Goal: Information Seeking & Learning: Learn about a topic

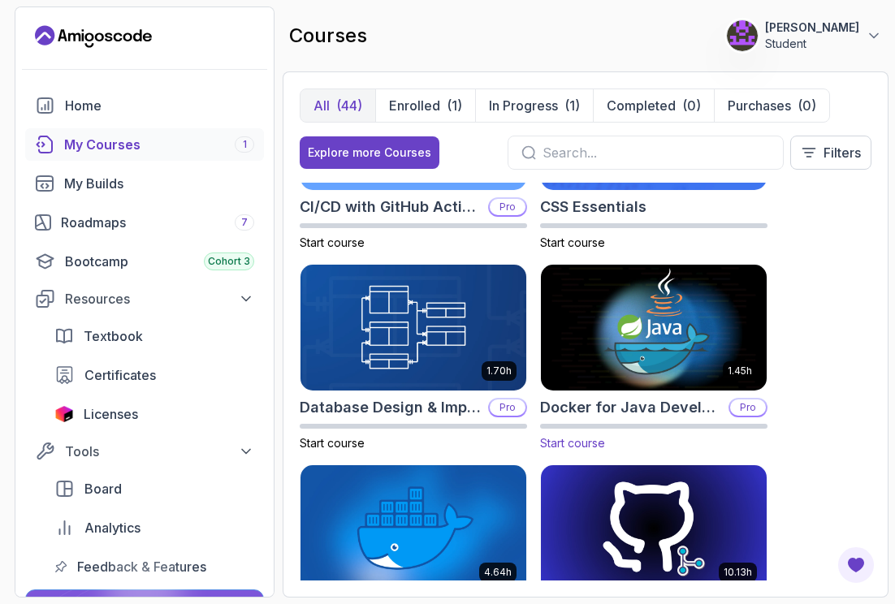
scroll to position [521, 0]
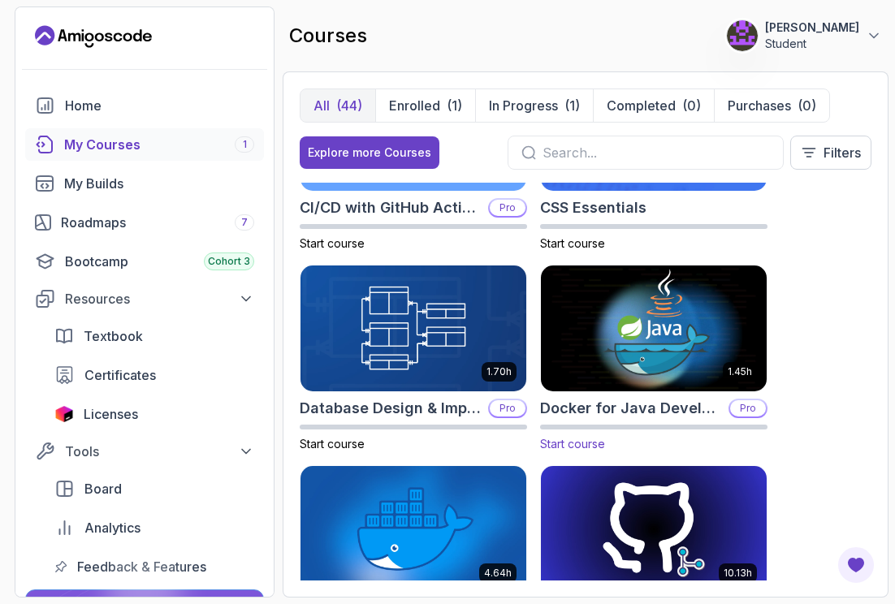
click at [665, 365] on img at bounding box center [653, 328] width 237 height 132
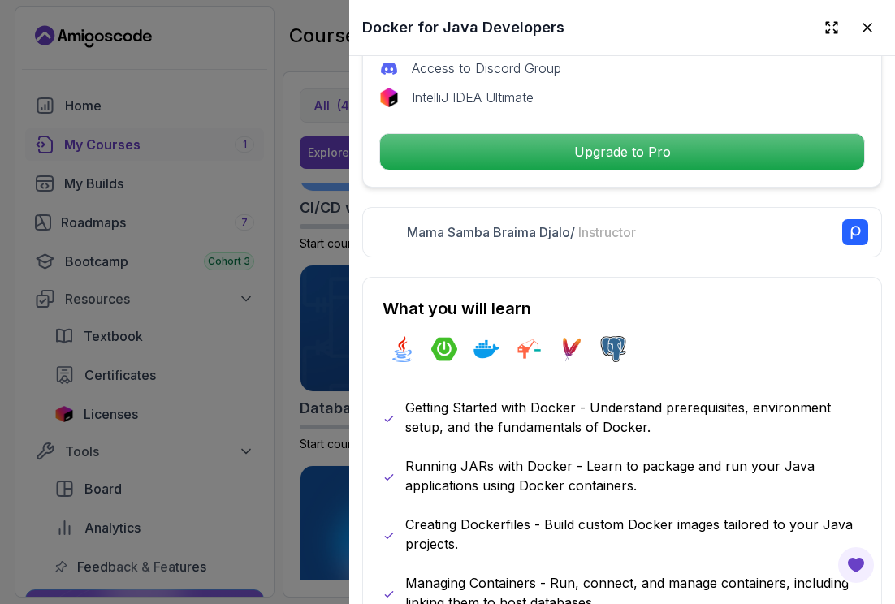
scroll to position [643, 0]
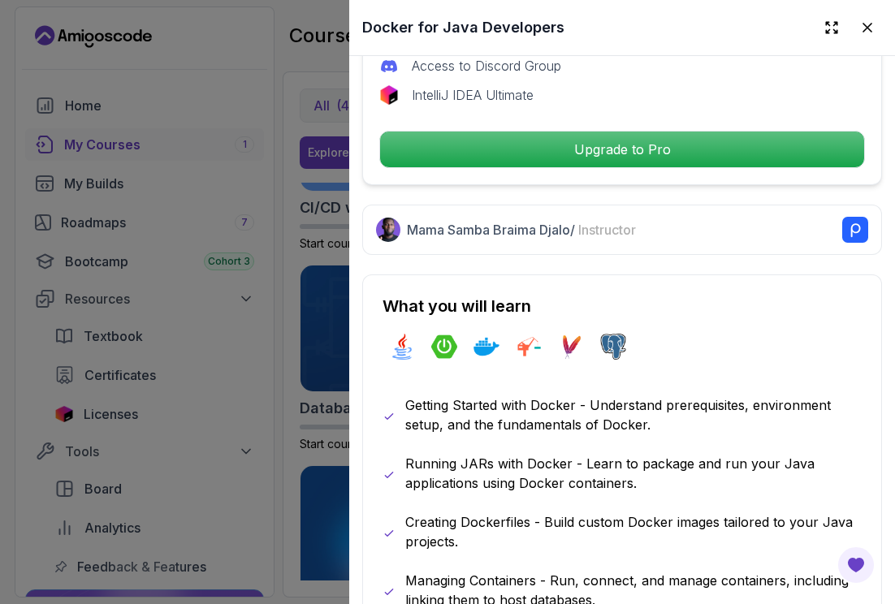
click at [192, 490] on div at bounding box center [447, 302] width 895 height 604
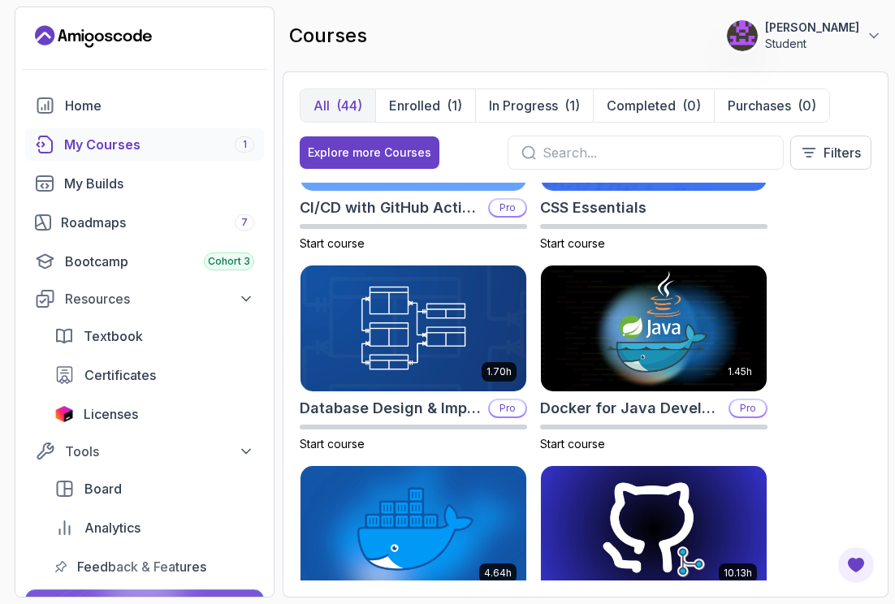
scroll to position [23, 0]
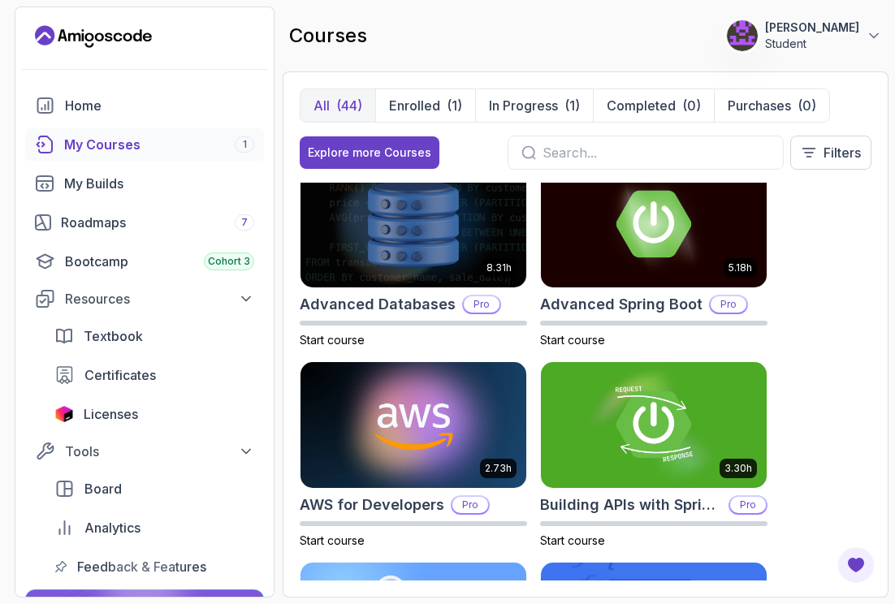
click at [791, 35] on p "[PERSON_NAME]" at bounding box center [812, 27] width 94 height 16
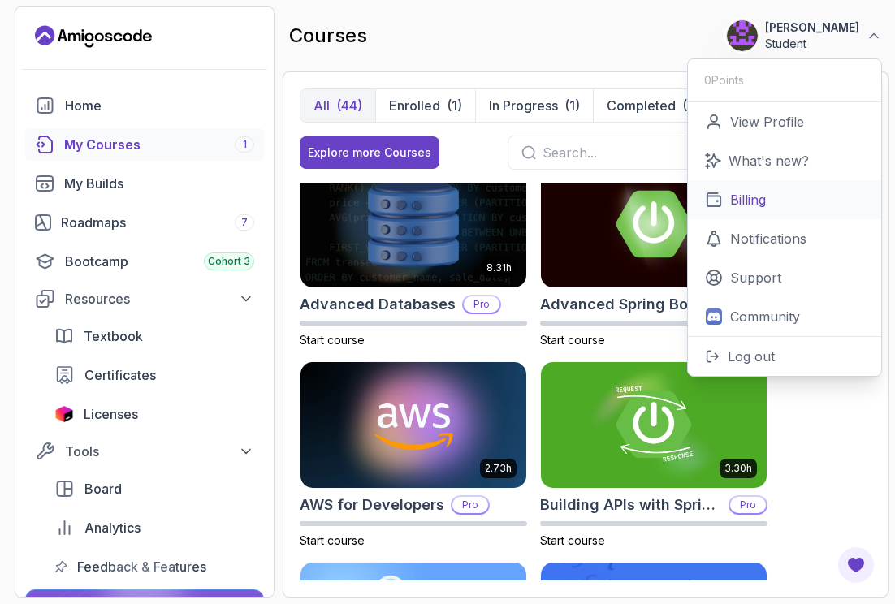
click at [796, 205] on link "Billing" at bounding box center [784, 199] width 193 height 39
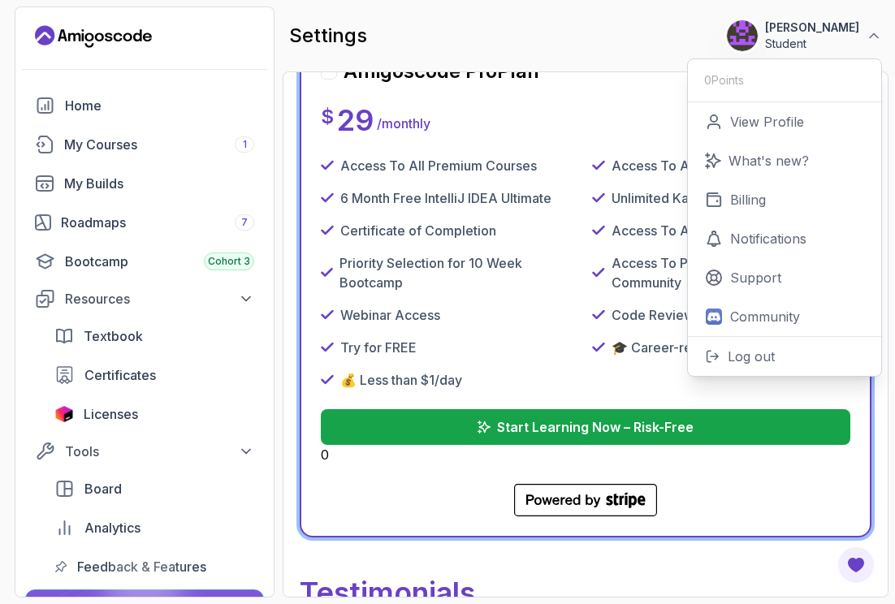
scroll to position [648, 0]
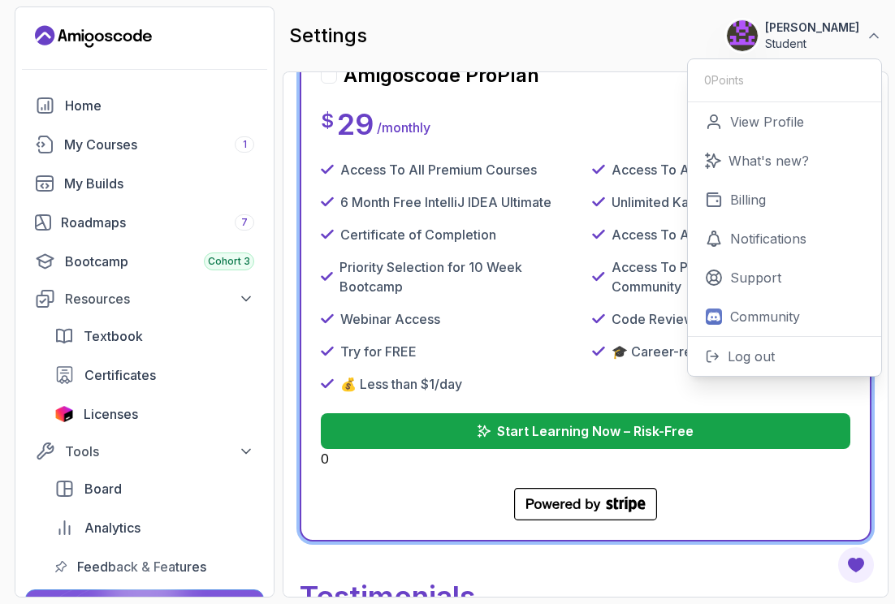
click at [637, 63] on div "settings 15 Points 1 Beate Majetschak Student 0 Points View Profile What's new?…" at bounding box center [586, 35] width 606 height 58
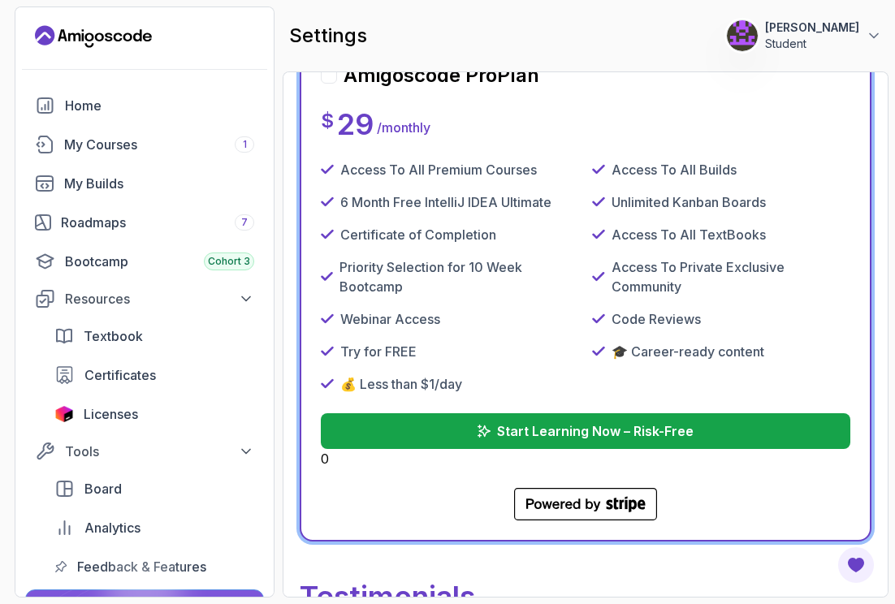
click at [821, 36] on p "Student" at bounding box center [812, 44] width 94 height 16
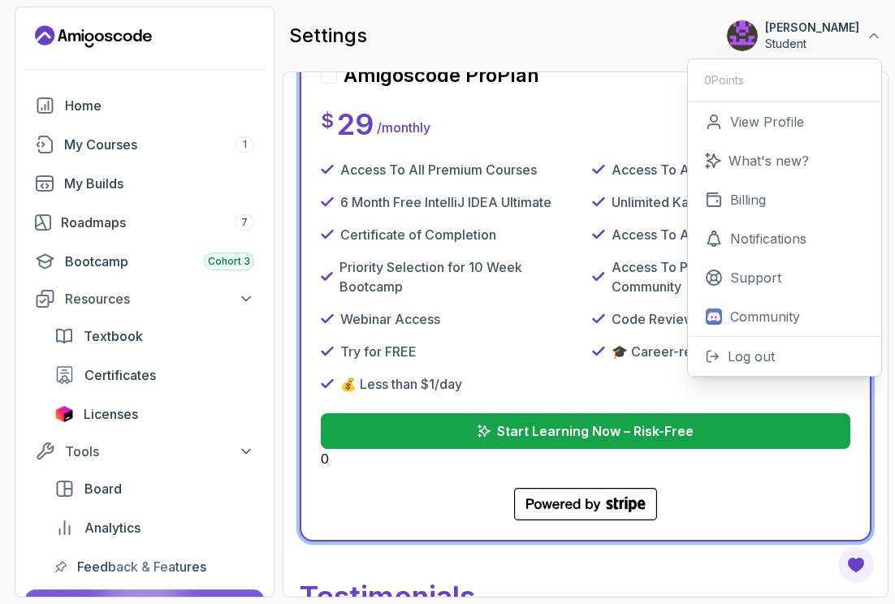
click at [653, 95] on div "Amigoscode Pro Plan $ 29 / monthly Access To All Premium Courses Access To All …" at bounding box center [585, 292] width 529 height 458
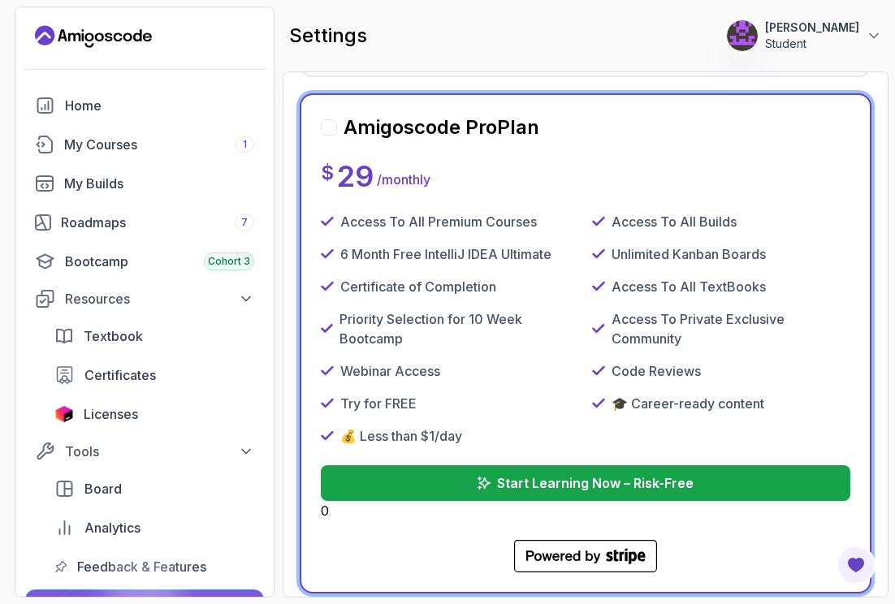
scroll to position [640, 0]
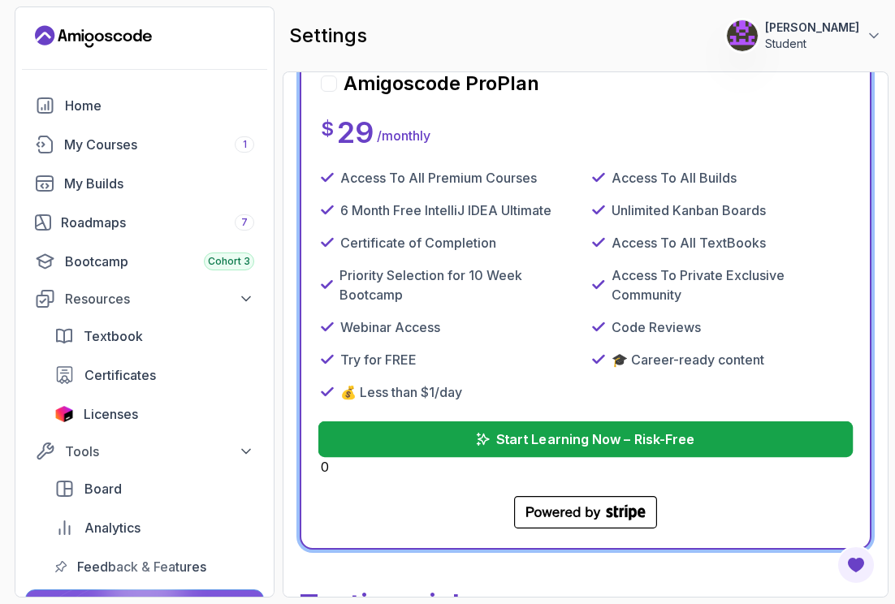
click at [669, 442] on p "Start Learning Now – Risk-Free" at bounding box center [595, 438] width 198 height 19
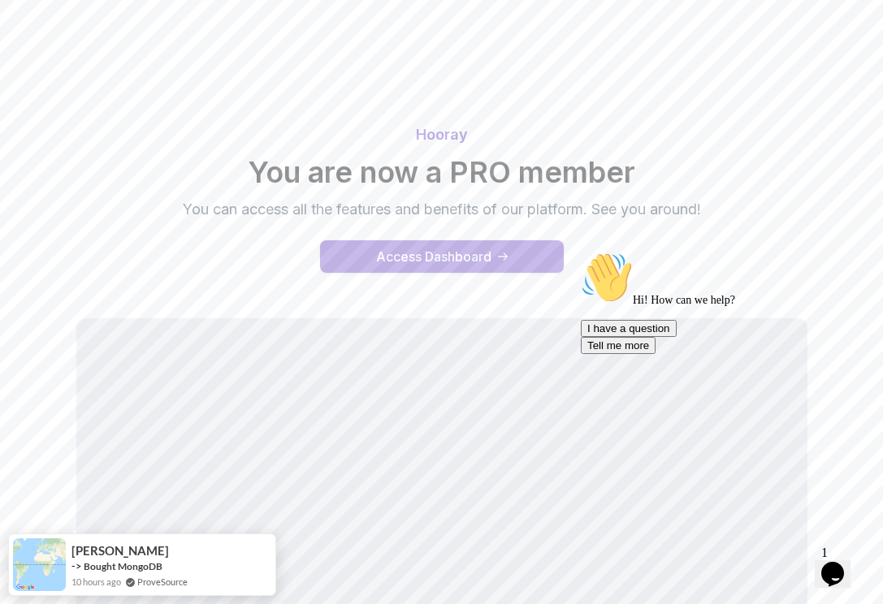
click at [524, 264] on button "Access Dashboard" at bounding box center [442, 256] width 244 height 32
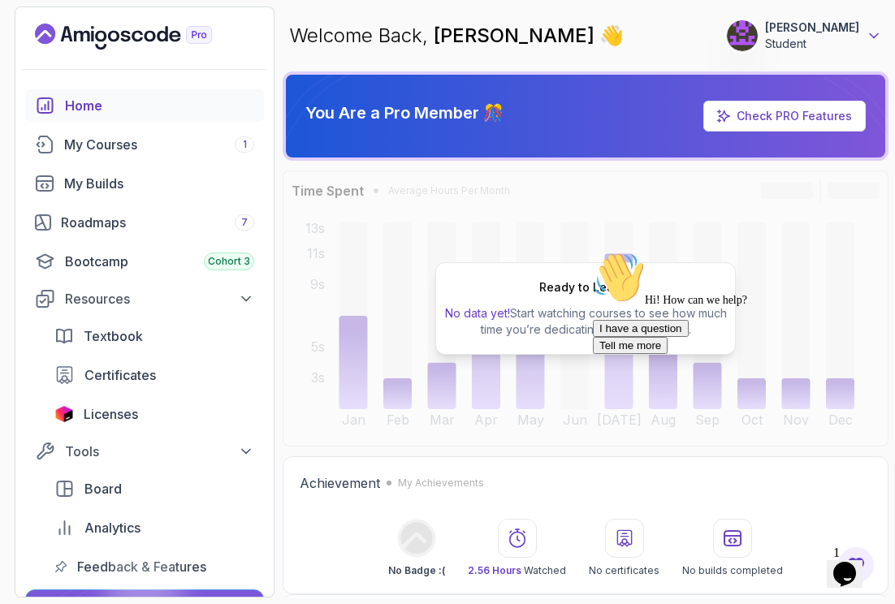
click at [870, 34] on icon at bounding box center [874, 36] width 8 height 4
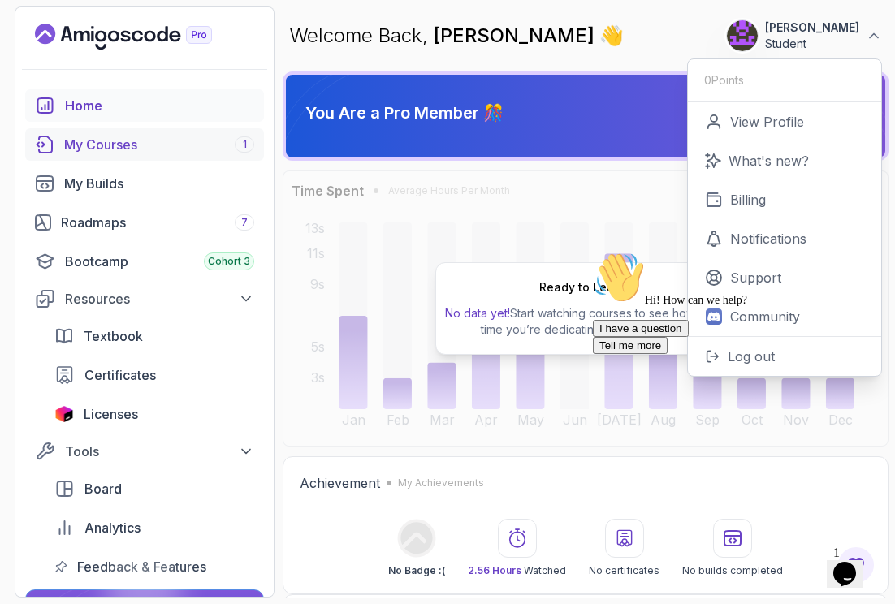
click at [107, 153] on div "My Courses 1" at bounding box center [159, 144] width 190 height 19
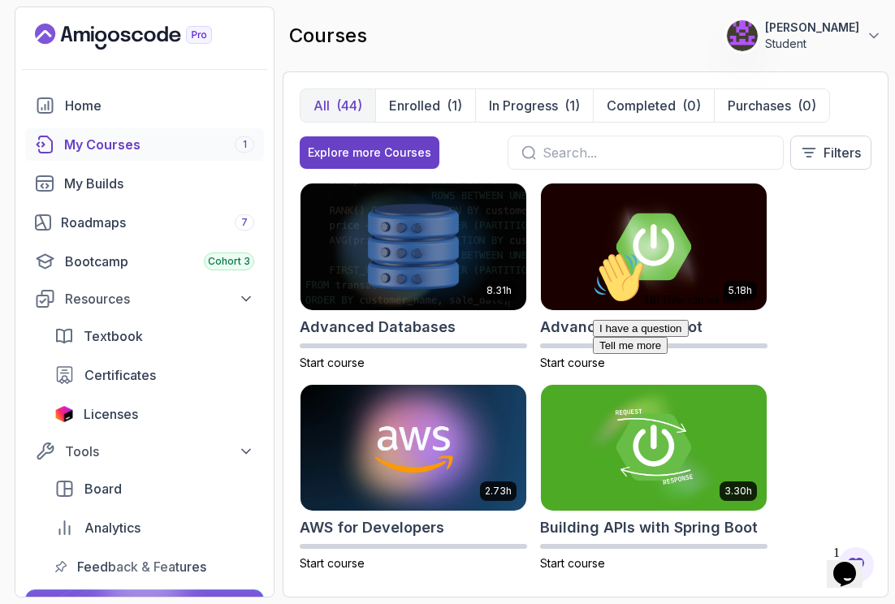
click at [856, 298] on div "Hi! How can we help? I have a question Tell me more" at bounding box center [739, 303] width 292 height 102
click at [593, 252] on icon "Chat attention grabber" at bounding box center [593, 252] width 0 height 0
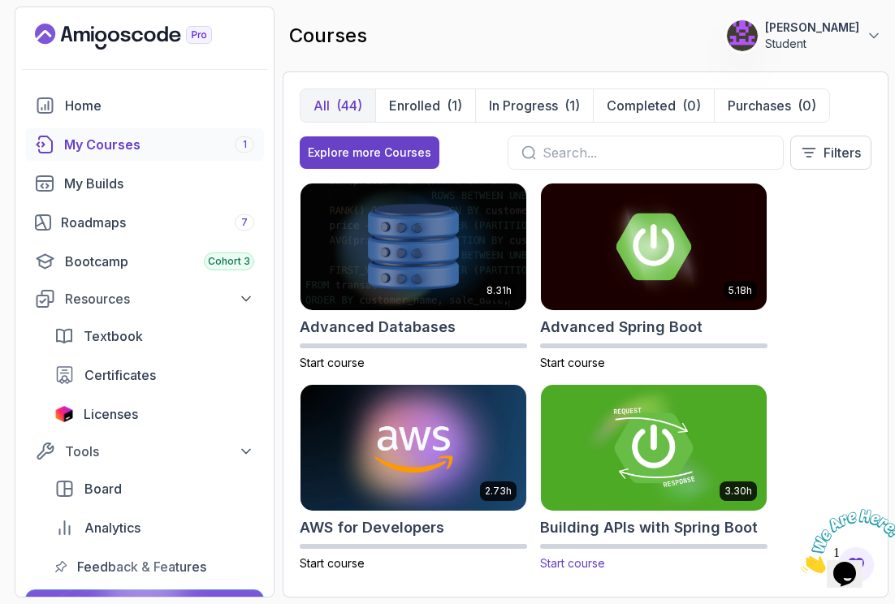
click at [662, 434] on img at bounding box center [653, 448] width 237 height 132
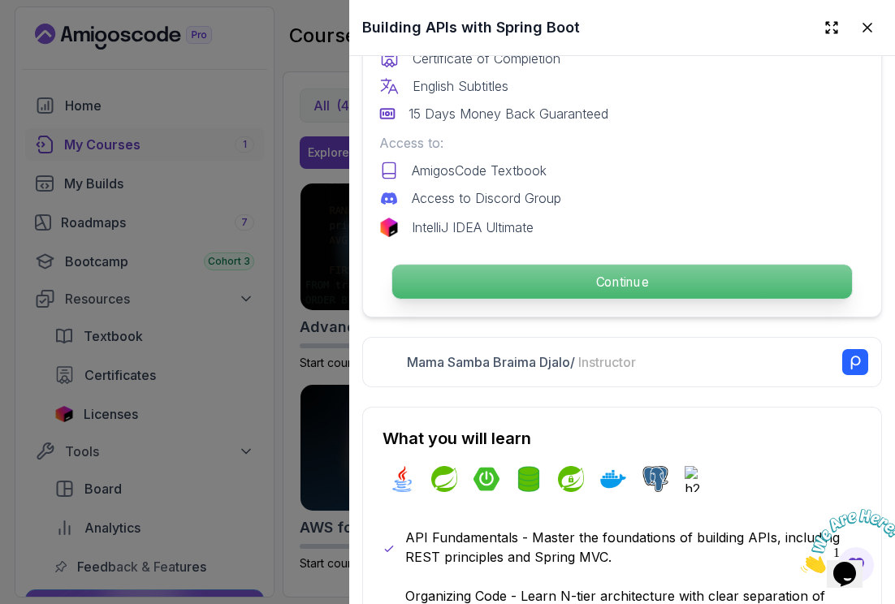
scroll to position [535, 0]
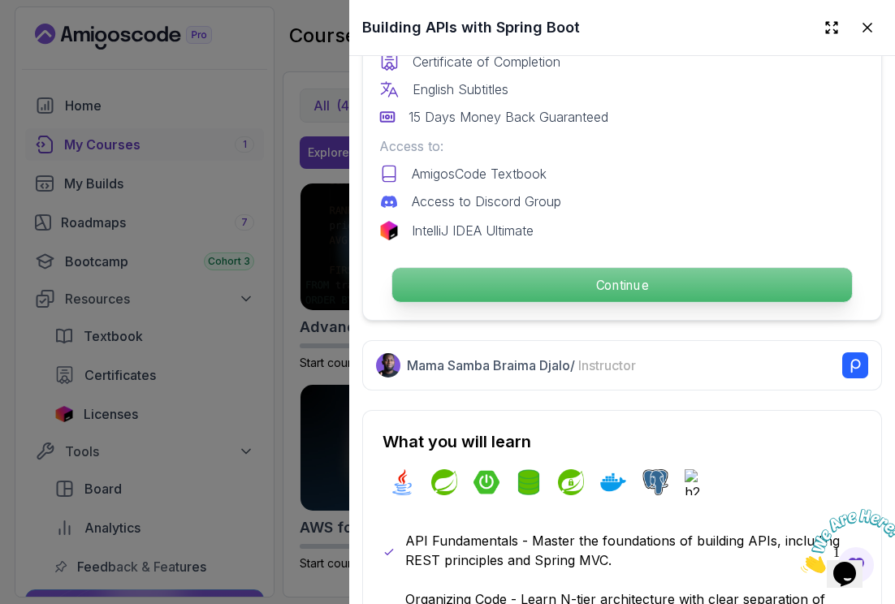
click at [592, 285] on p "Continue" at bounding box center [622, 285] width 460 height 34
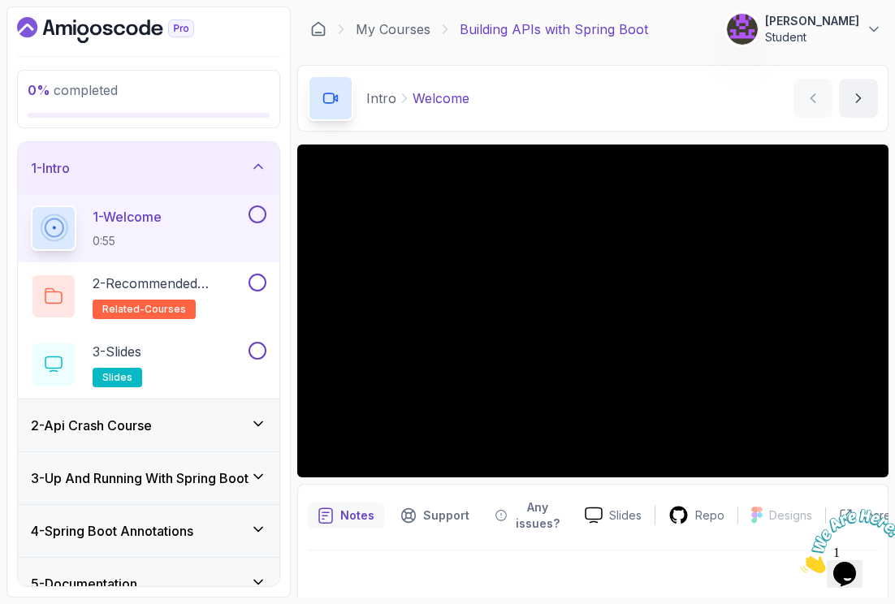
click at [864, 32] on button "[PERSON_NAME] Student" at bounding box center [804, 29] width 156 height 32
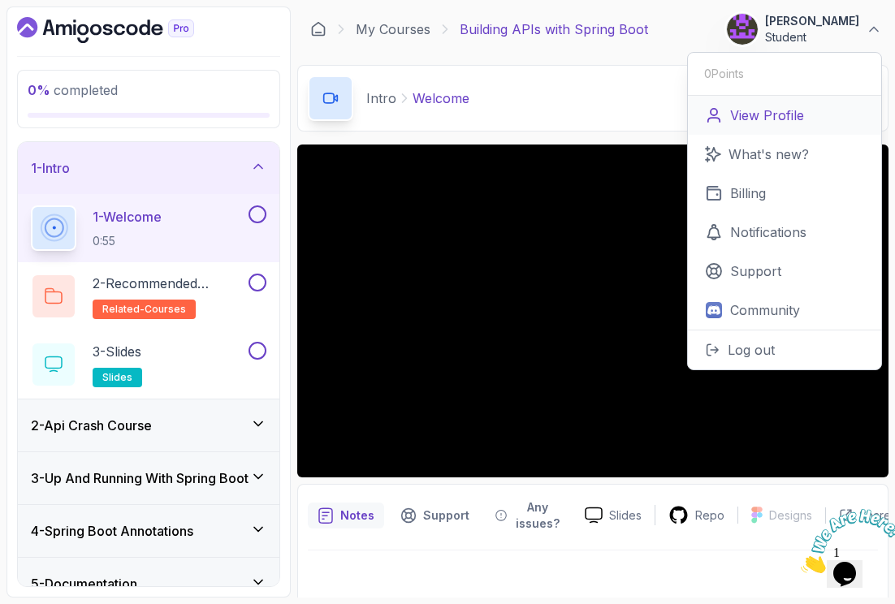
click at [805, 126] on link "View Profile" at bounding box center [784, 115] width 193 height 39
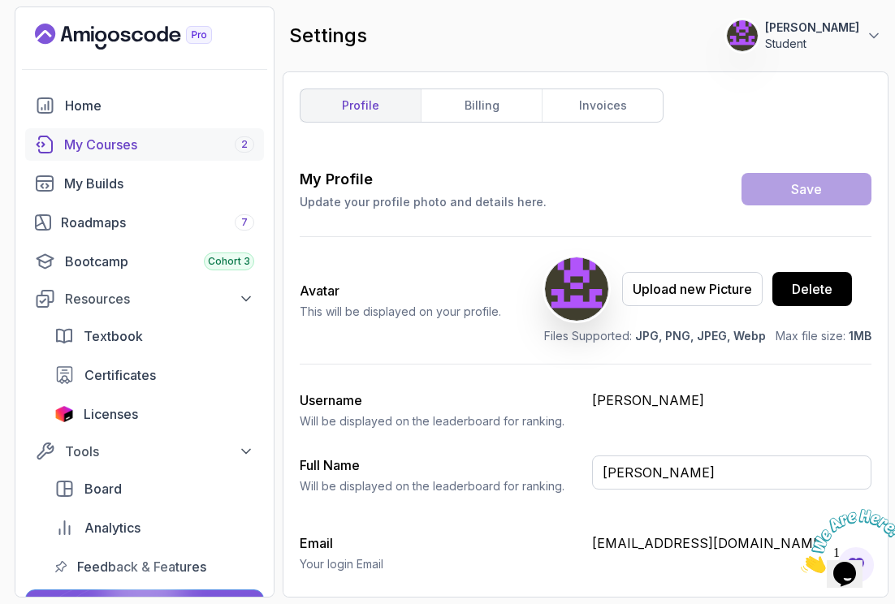
click at [105, 136] on div "My Courses 2" at bounding box center [159, 144] width 190 height 19
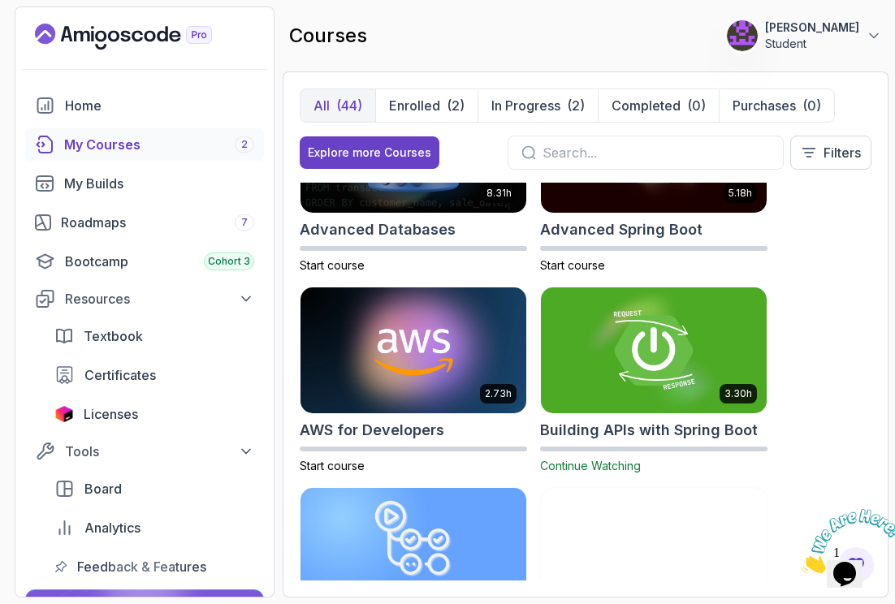
scroll to position [93, 0]
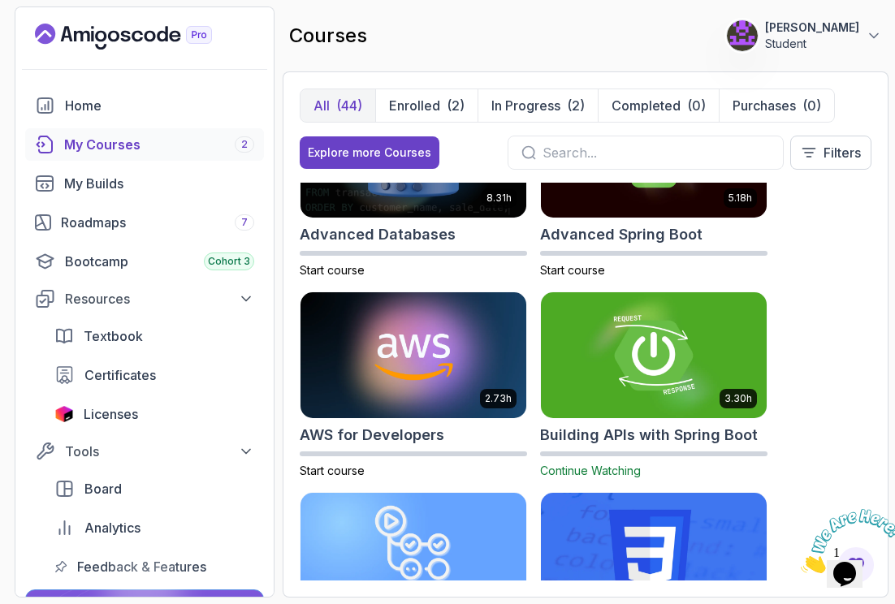
click at [655, 378] on img at bounding box center [653, 355] width 237 height 132
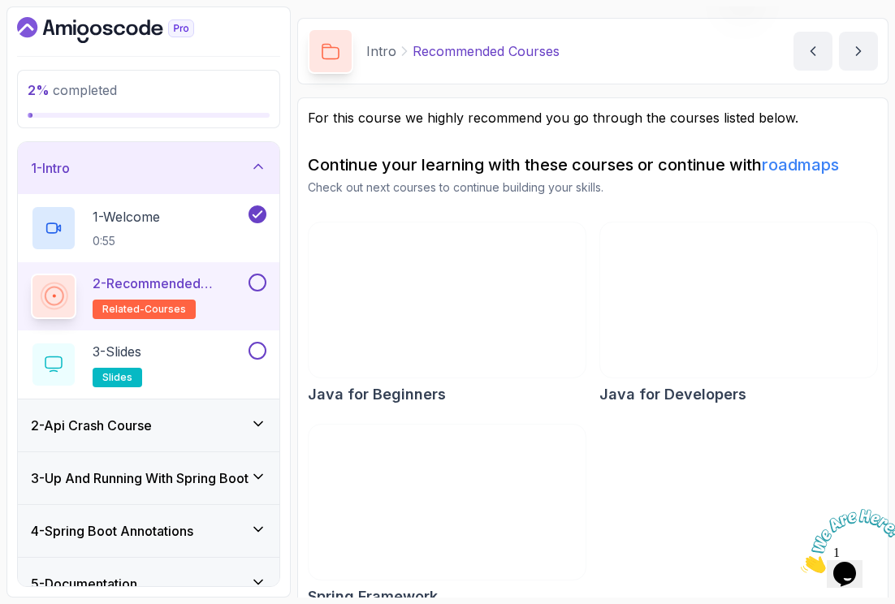
scroll to position [73, 0]
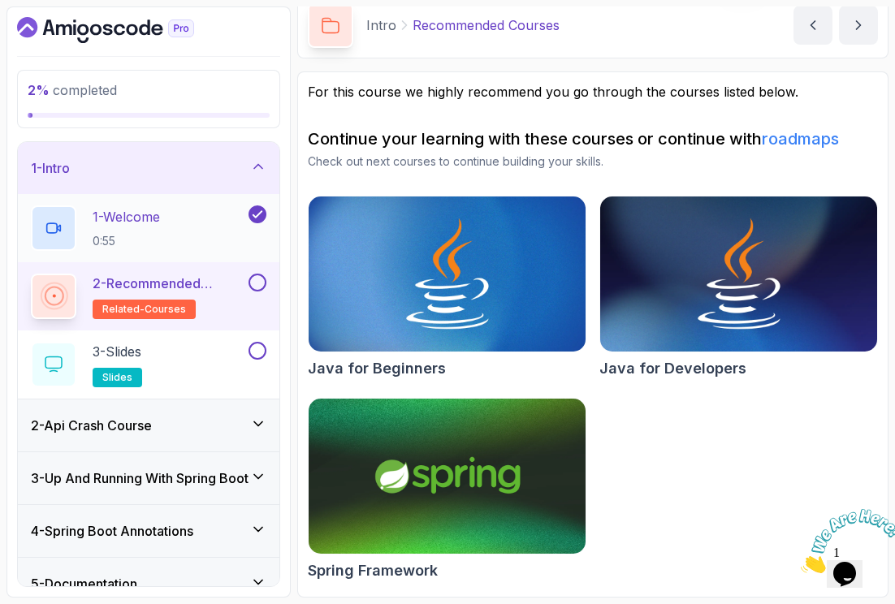
click at [153, 234] on p "0:55" at bounding box center [126, 241] width 67 height 16
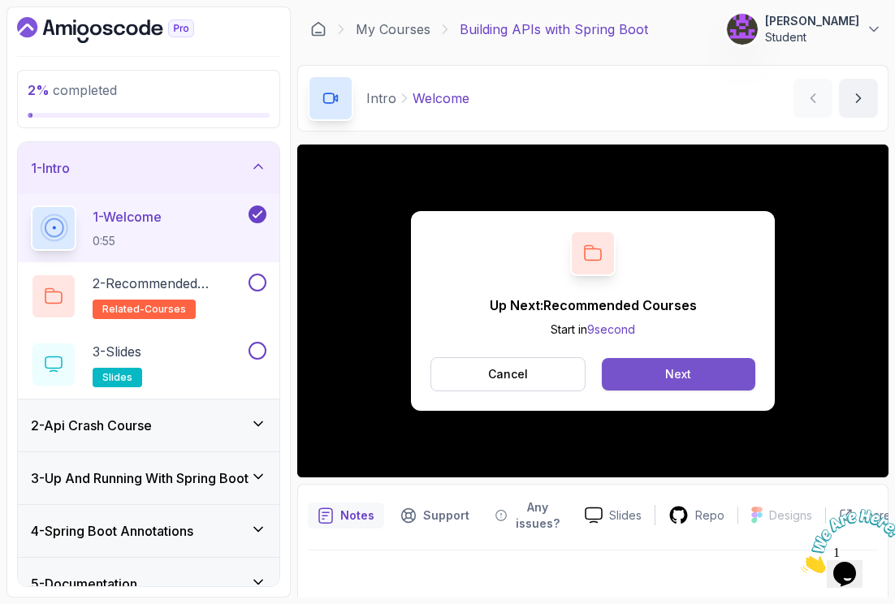
click at [680, 374] on div "Next" at bounding box center [678, 374] width 26 height 16
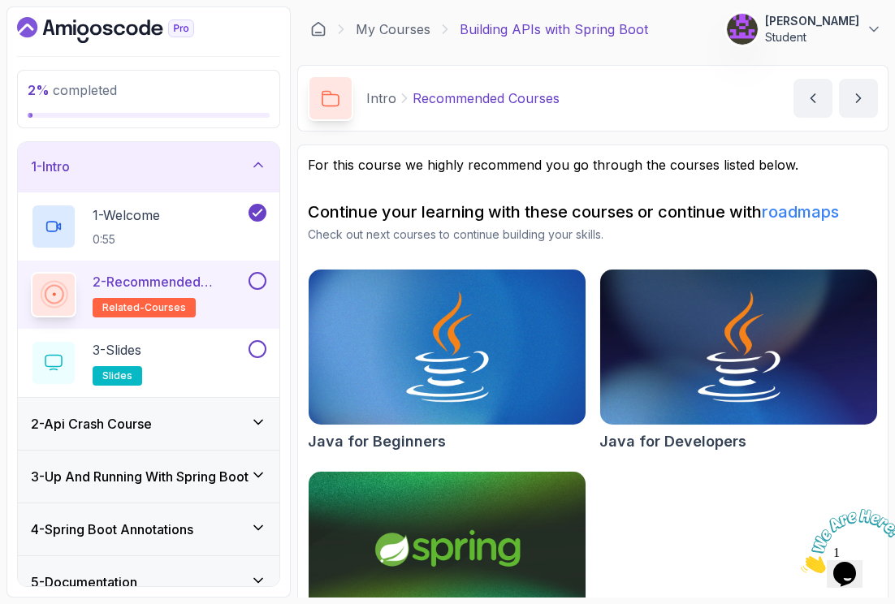
scroll to position [3, 0]
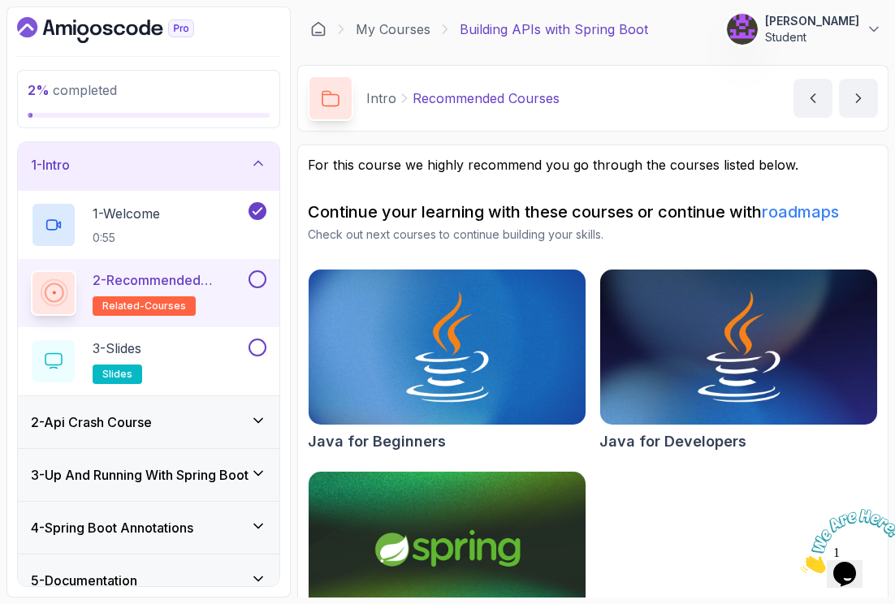
click at [365, 231] on p "Check out next courses to continue building your skills." at bounding box center [593, 235] width 570 height 16
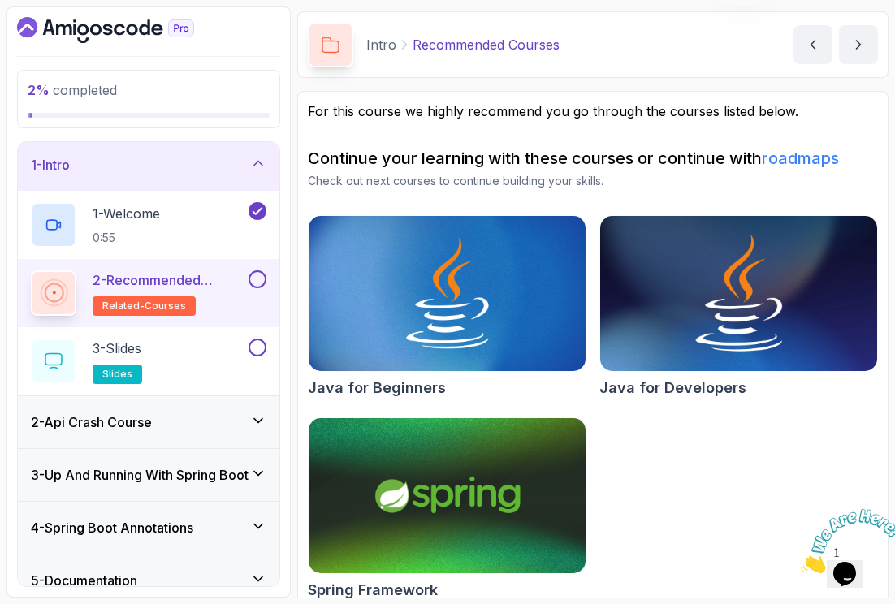
scroll to position [73, 0]
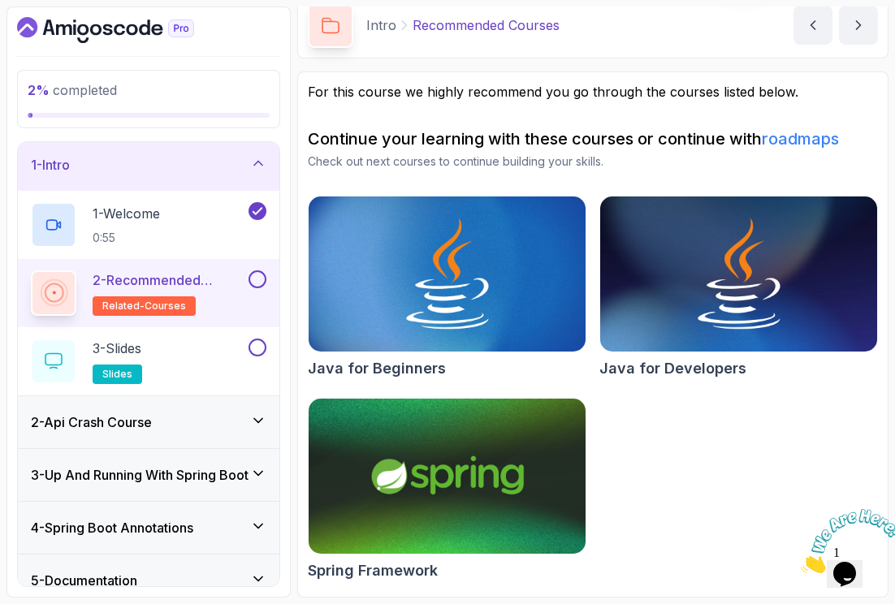
click at [442, 490] on img at bounding box center [446, 476] width 291 height 162
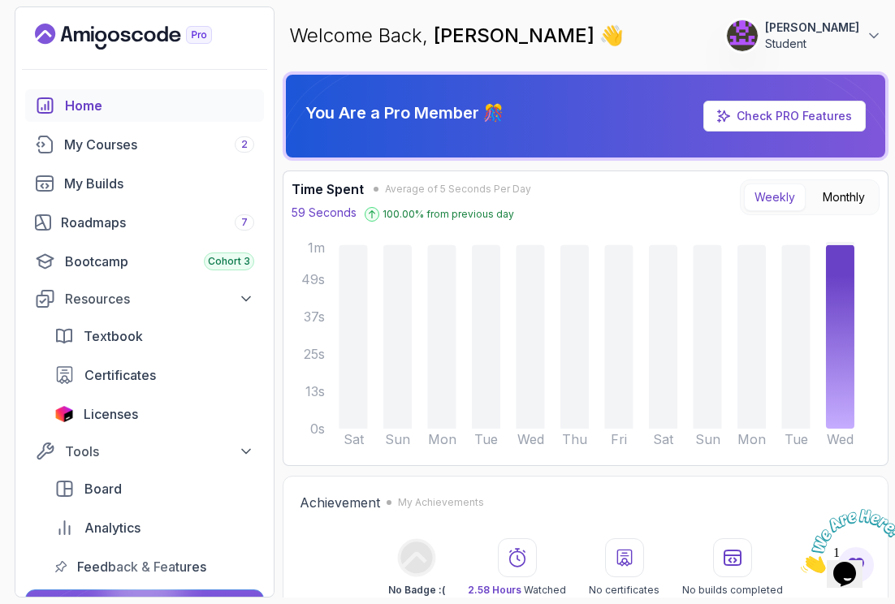
click at [833, 45] on p "Student" at bounding box center [812, 44] width 94 height 16
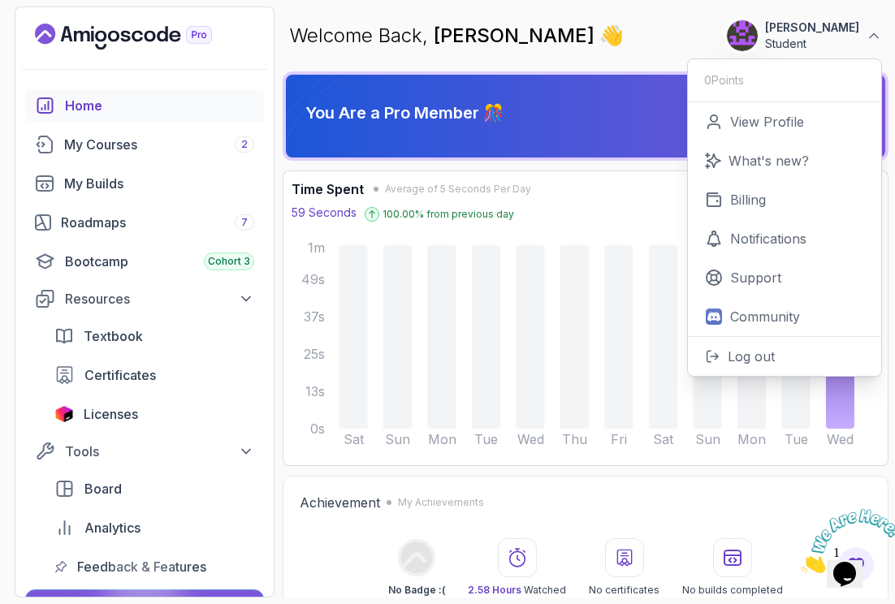
click at [633, 17] on div "Welcome Back, Beate Majetschak 👋 32 Points 1 Beate Majetschak Student 0 Points …" at bounding box center [586, 35] width 606 height 58
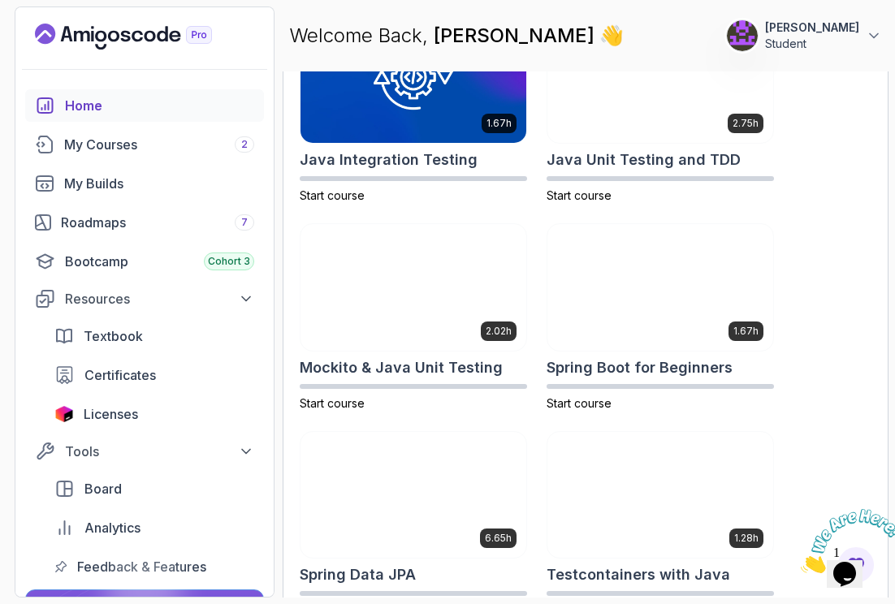
scroll to position [1164, 0]
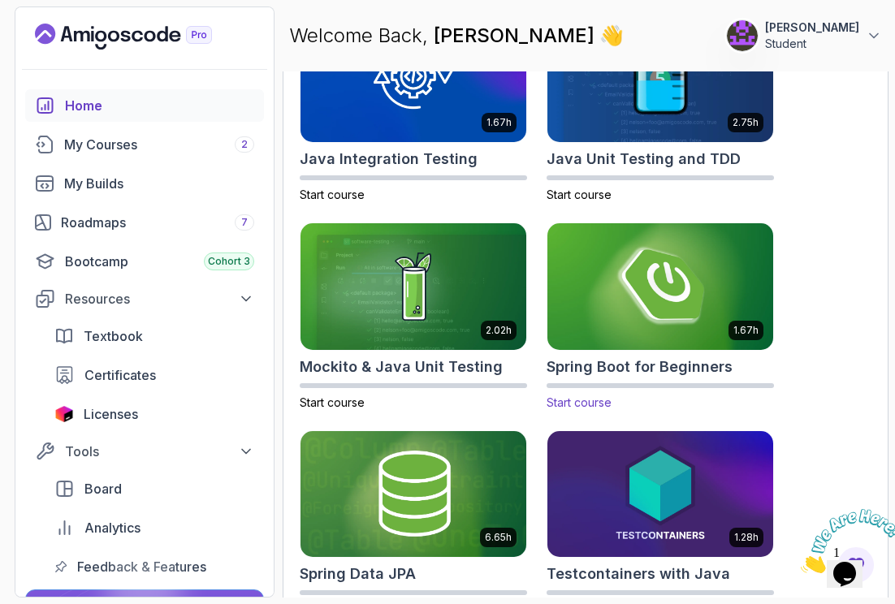
click at [639, 334] on img at bounding box center [660, 286] width 237 height 132
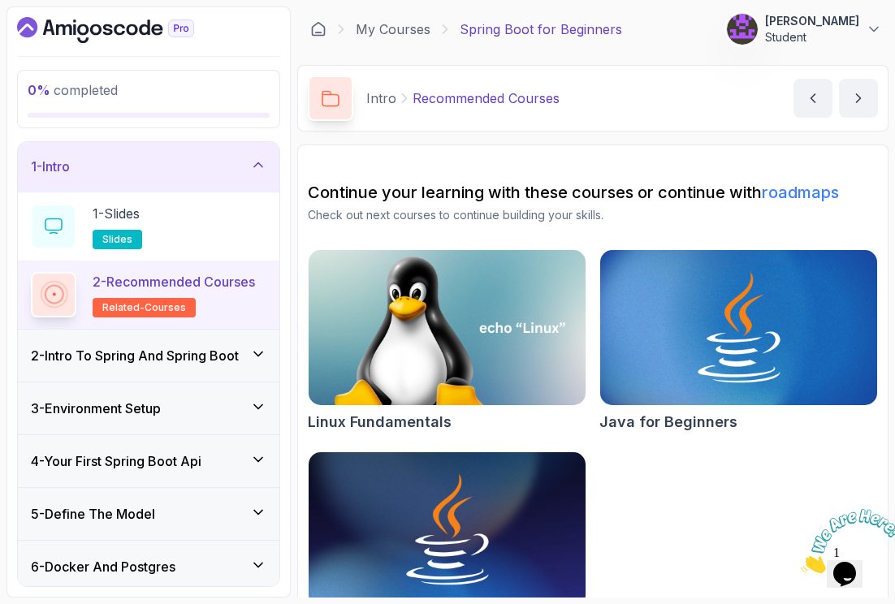
scroll to position [3, 0]
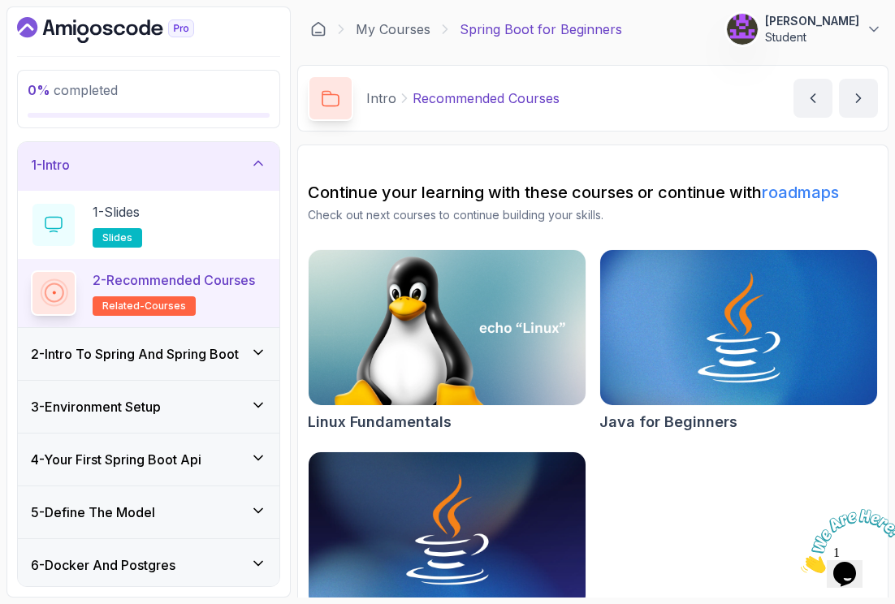
click at [160, 368] on div "2 - Intro To Spring And Spring Boot" at bounding box center [148, 354] width 261 height 52
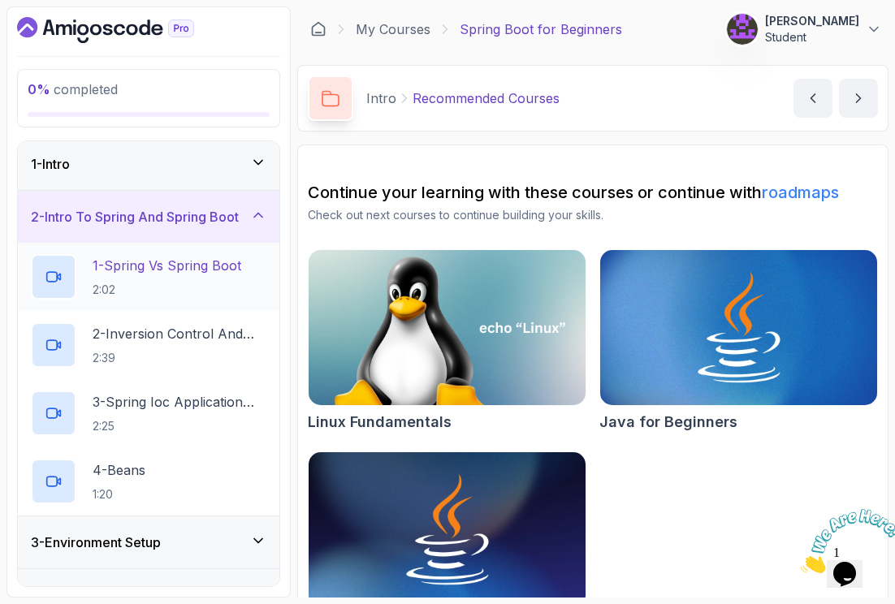
click at [145, 281] on h2 "1 - Spring Vs Spring Boot 2:02" at bounding box center [167, 277] width 149 height 42
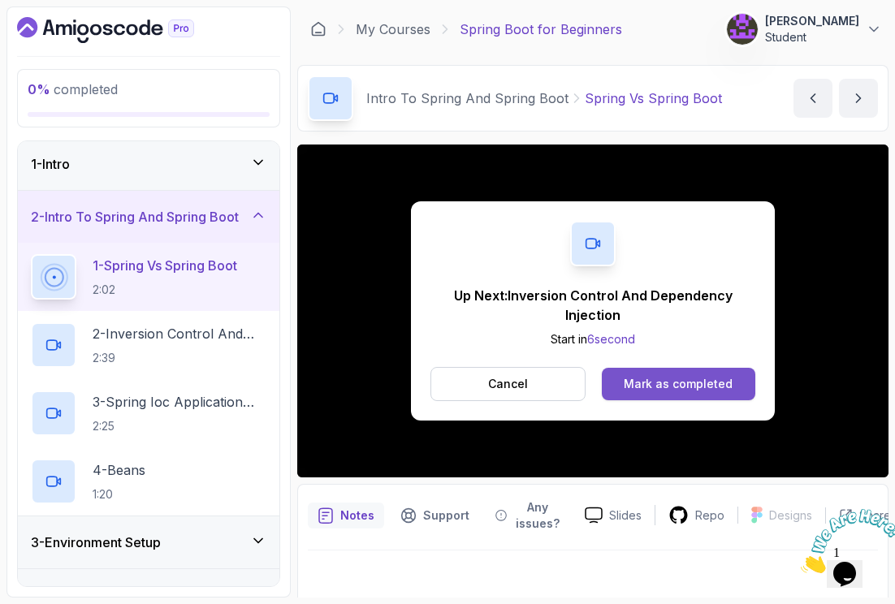
click at [685, 387] on div "Mark as completed" at bounding box center [678, 384] width 109 height 16
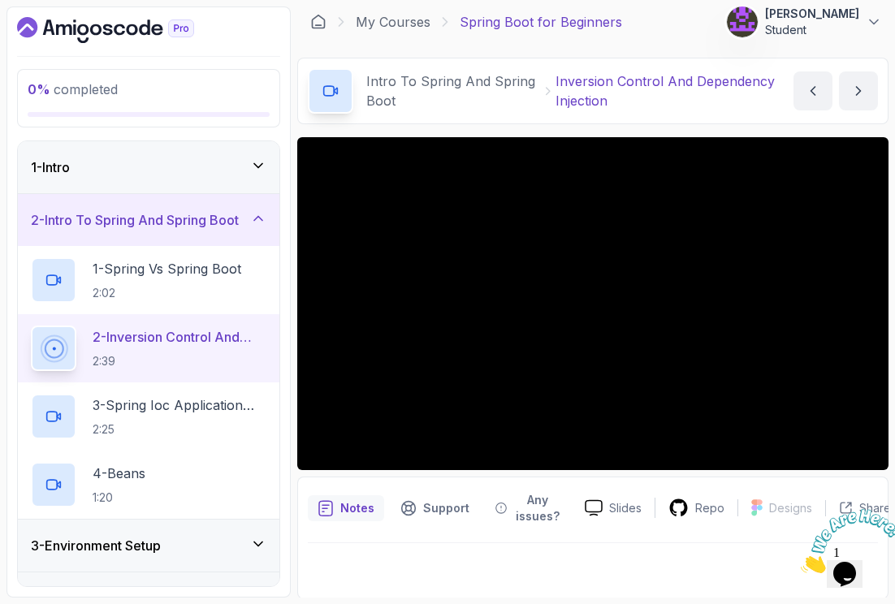
scroll to position [8, 0]
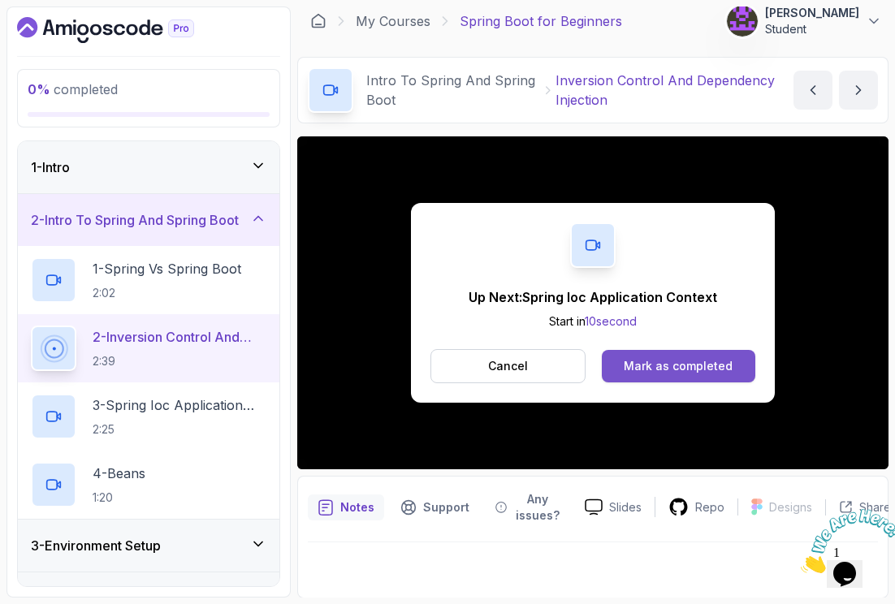
click at [633, 373] on div "Mark as completed" at bounding box center [678, 366] width 109 height 16
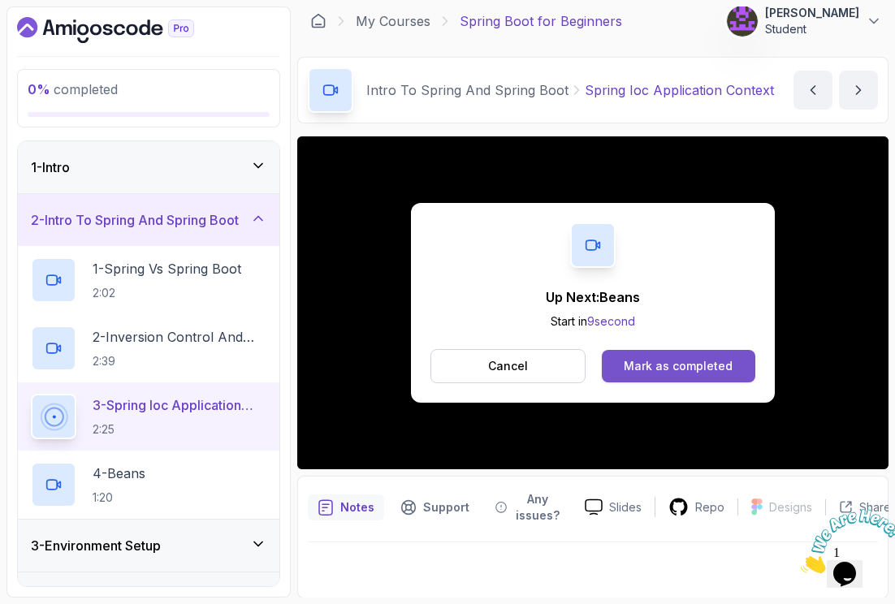
click at [671, 372] on div "Mark as completed" at bounding box center [678, 366] width 109 height 16
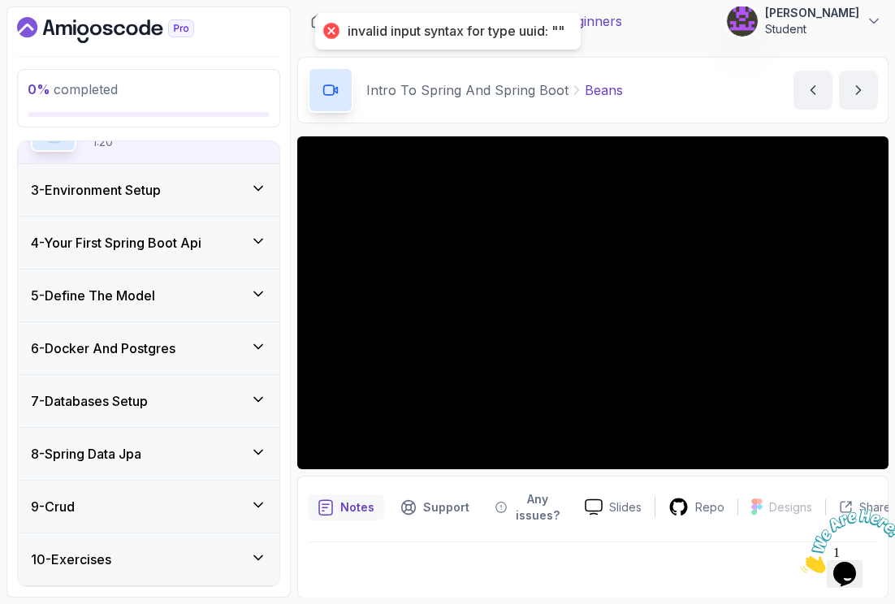
scroll to position [347, 0]
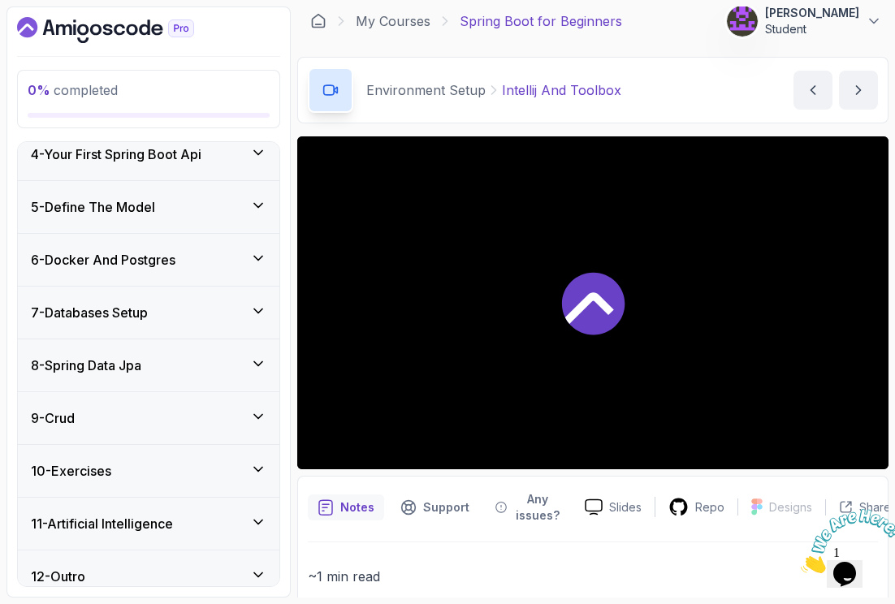
scroll to position [392, 0]
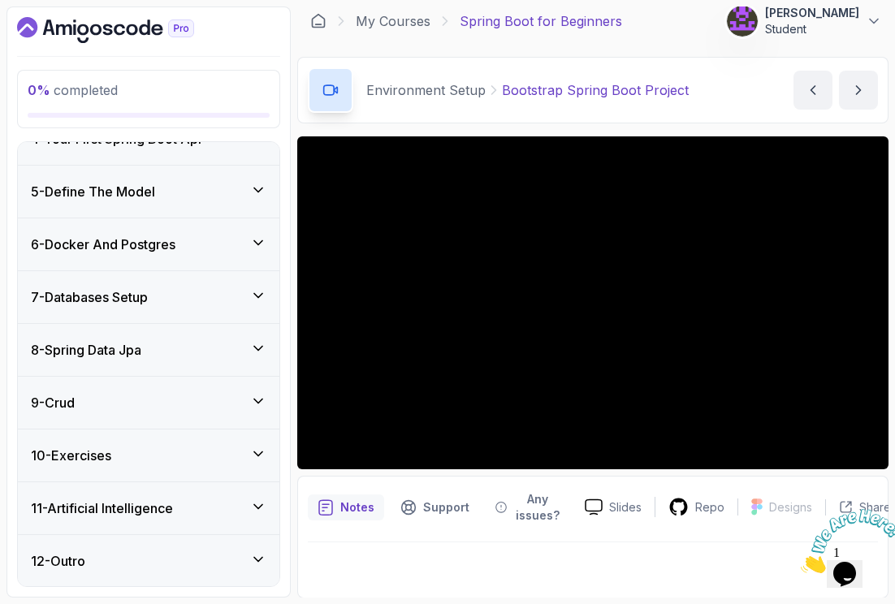
click at [636, 571] on div at bounding box center [593, 564] width 570 height 45
drag, startPoint x: 854, startPoint y: 573, endPoint x: 822, endPoint y: 538, distance: 47.1
click at [854, 573] on img at bounding box center [851, 541] width 101 height 64
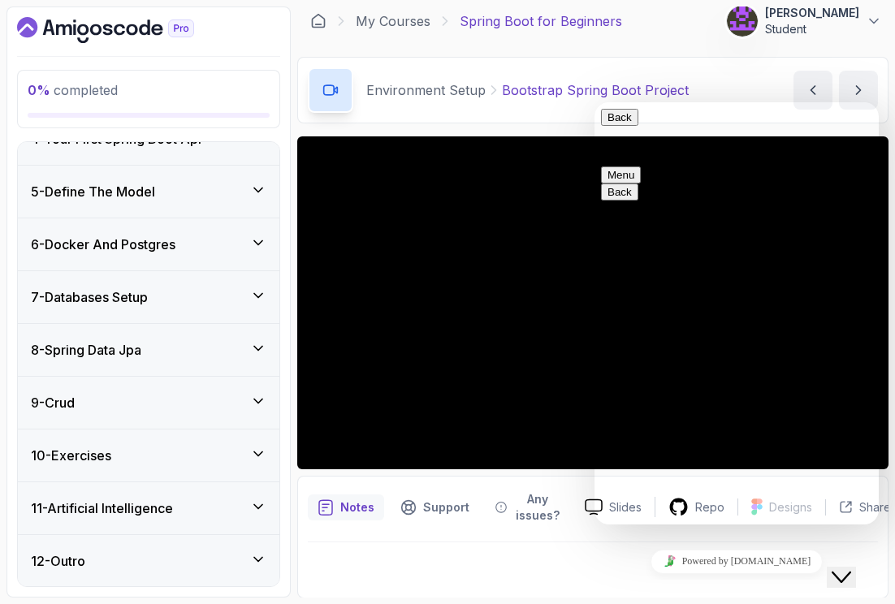
click at [594, 102] on textarea at bounding box center [594, 102] width 0 height 0
type textarea "I want to log into amigoscode on my ipad, but it doesn't work. What can I do to…"
type input "B"
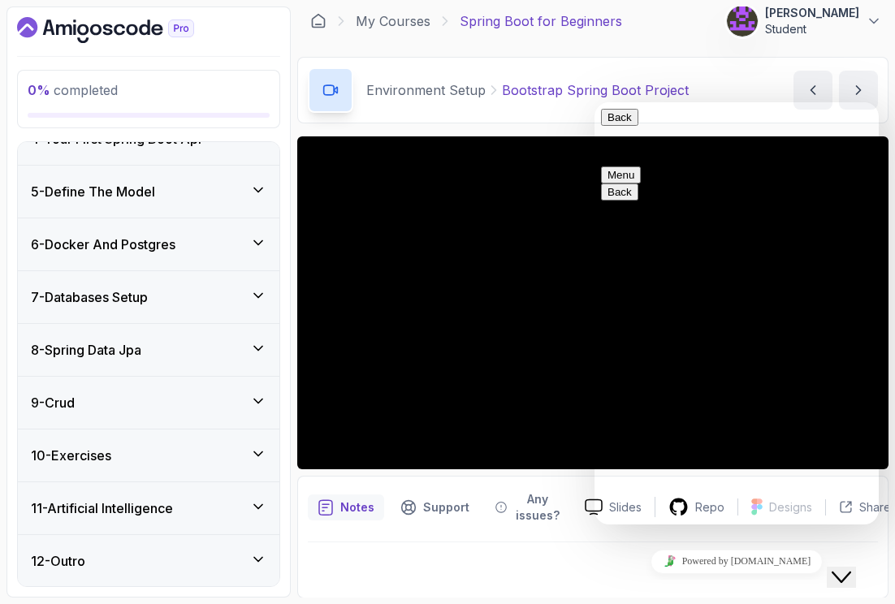
type input "Ruth"
type input "beate.majetschak@web.de"
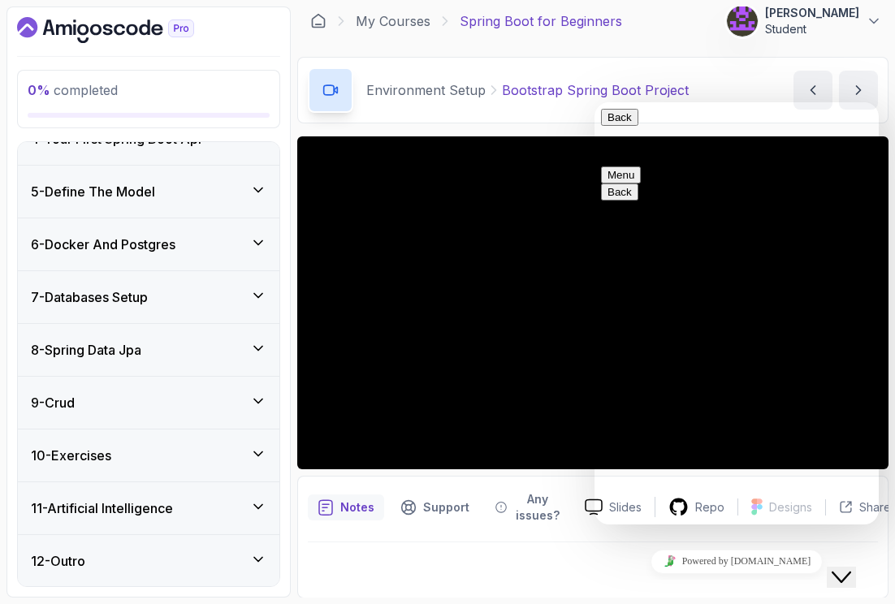
type input "Login"
type textarea "W"
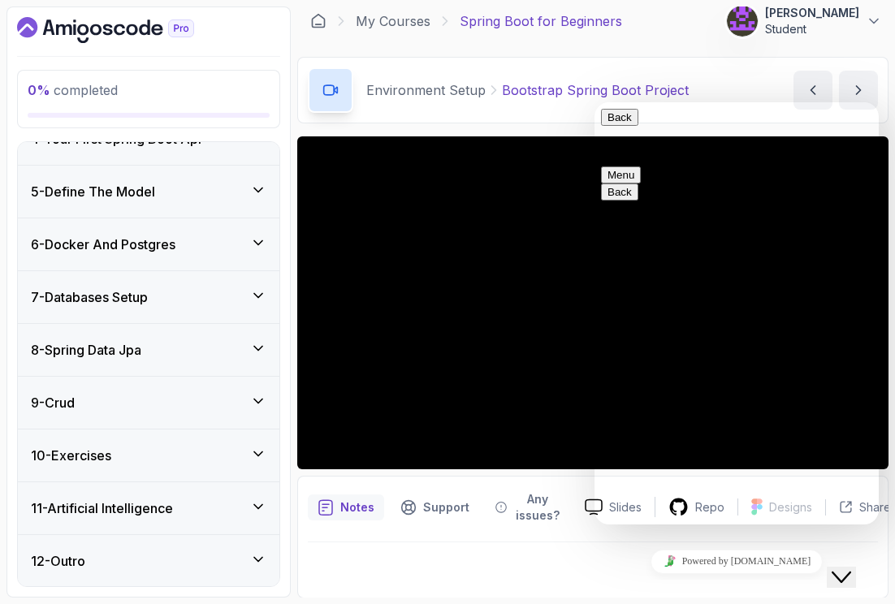
type textarea "I want to log into Amigoscode on my ipad, but it doesn't work. When I put in my…"
click at [683, 45] on main "My Courses Spring Boot for Beginners 32 Points 1 Beate Majetschak Student 3 - E…" at bounding box center [592, 301] width 591 height 591
click at [624, 125] on button "Back" at bounding box center [619, 117] width 37 height 17
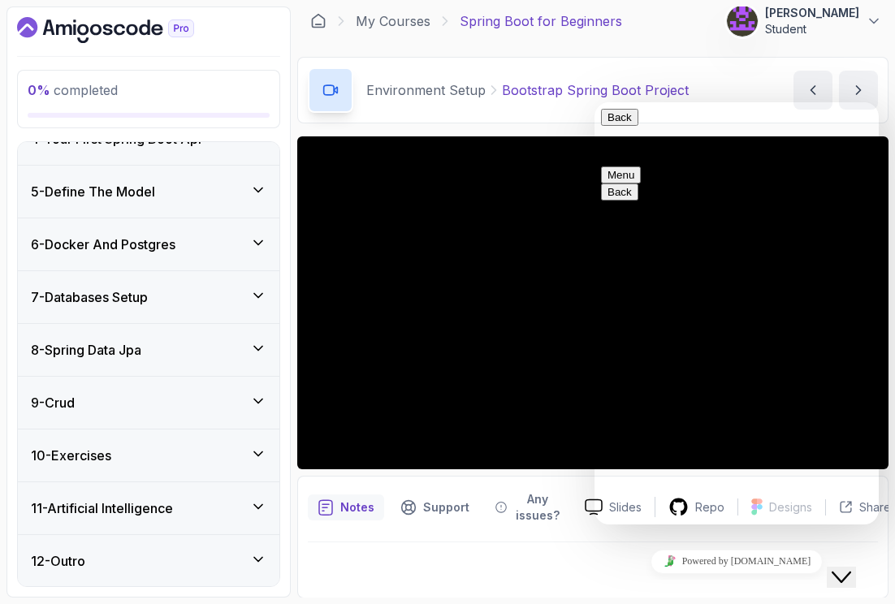
scroll to position [86, 0]
drag, startPoint x: 706, startPoint y: 123, endPoint x: 817, endPoint y: 223, distance: 149.5
click at [460, 565] on div at bounding box center [593, 564] width 570 height 45
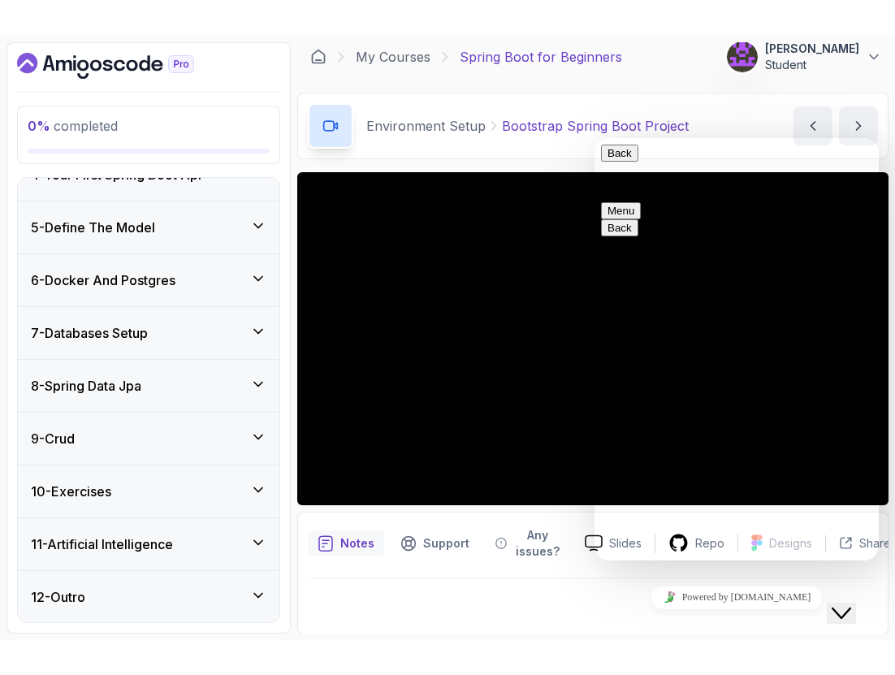
scroll to position [0, 0]
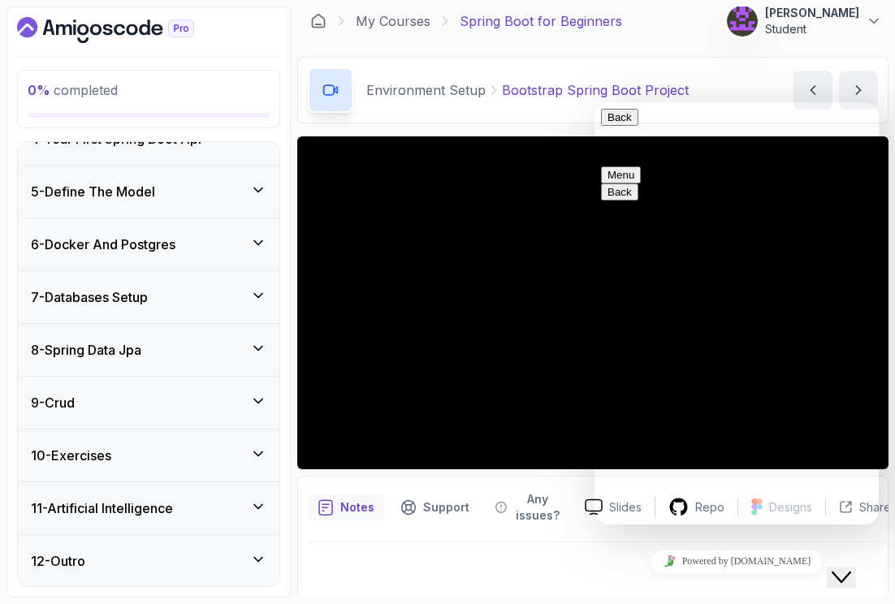
drag, startPoint x: 843, startPoint y: 570, endPoint x: 874, endPoint y: 607, distance: 48.4
click at [843, 570] on icon "Close Chat This icon closes the chat window." at bounding box center [840, 577] width 19 height 19
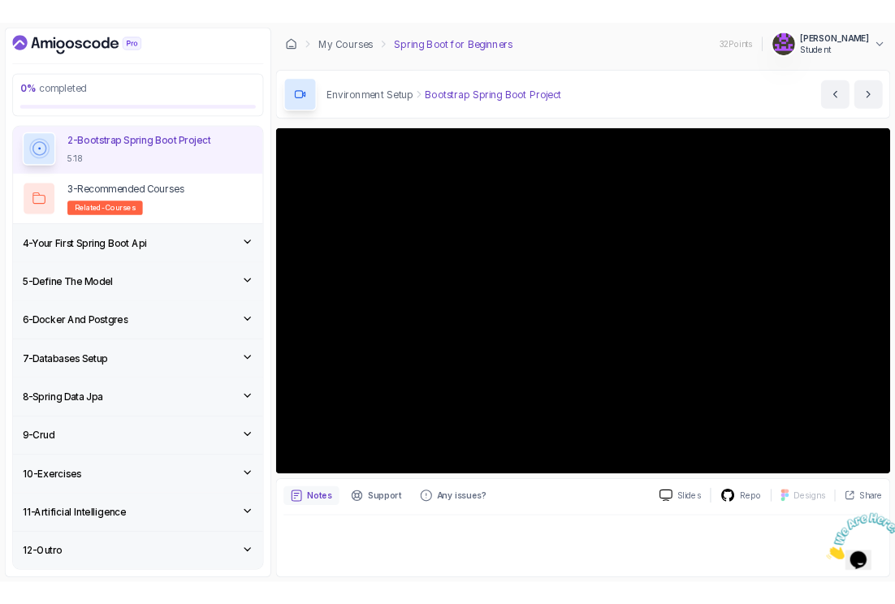
scroll to position [392, 0]
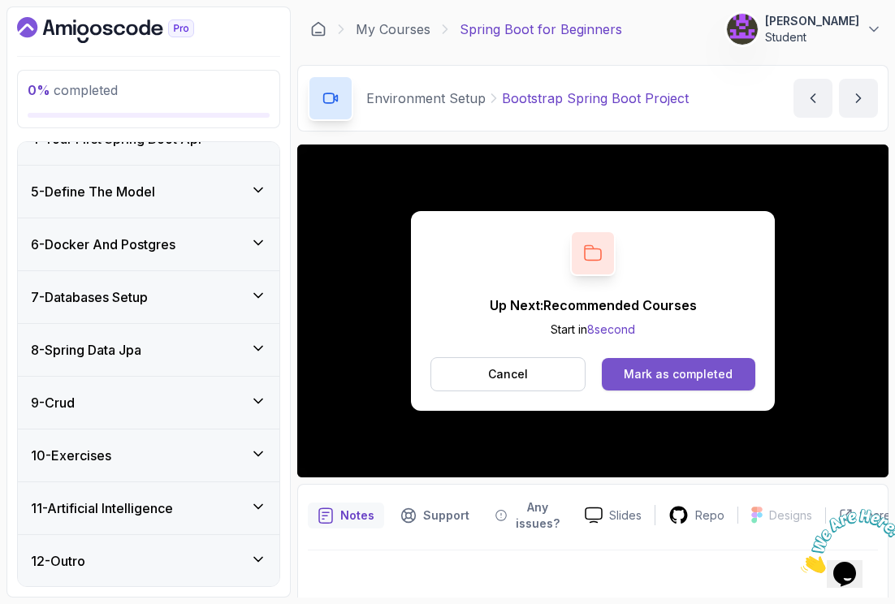
click at [675, 373] on div "Mark as completed" at bounding box center [678, 374] width 109 height 16
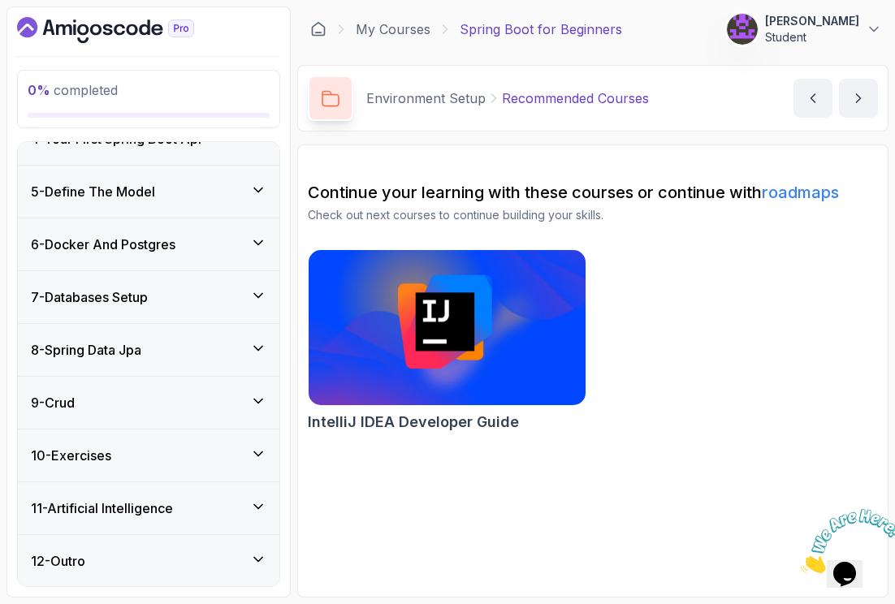
click at [736, 419] on div "IntelliJ IDEA Developer Guide" at bounding box center [593, 343] width 570 height 189
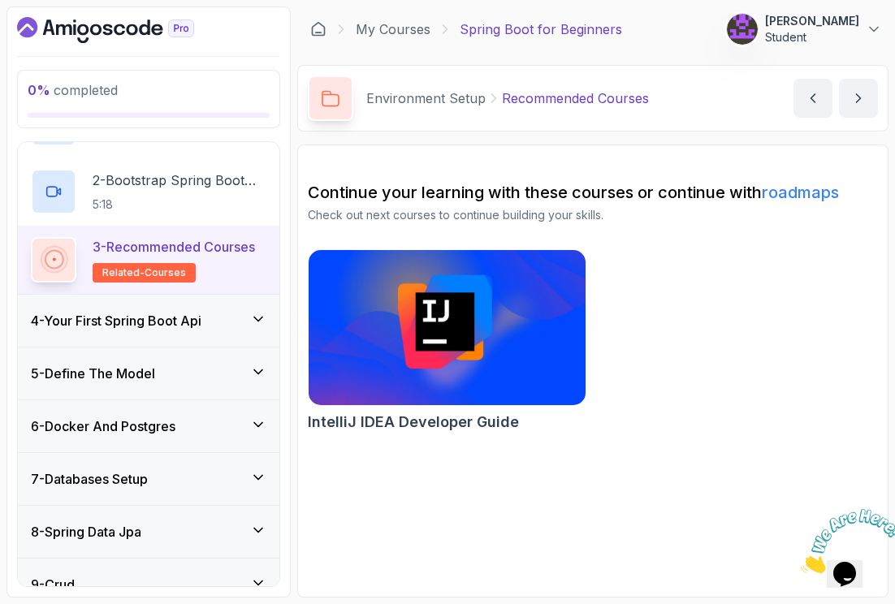
scroll to position [107, 0]
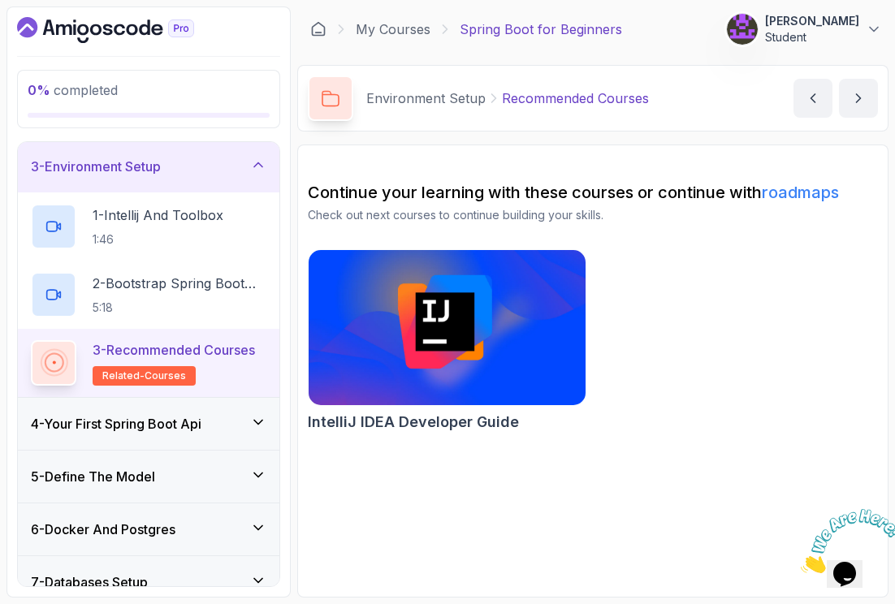
click at [111, 421] on h3 "4 - Your First Spring Boot Api" at bounding box center [116, 423] width 170 height 19
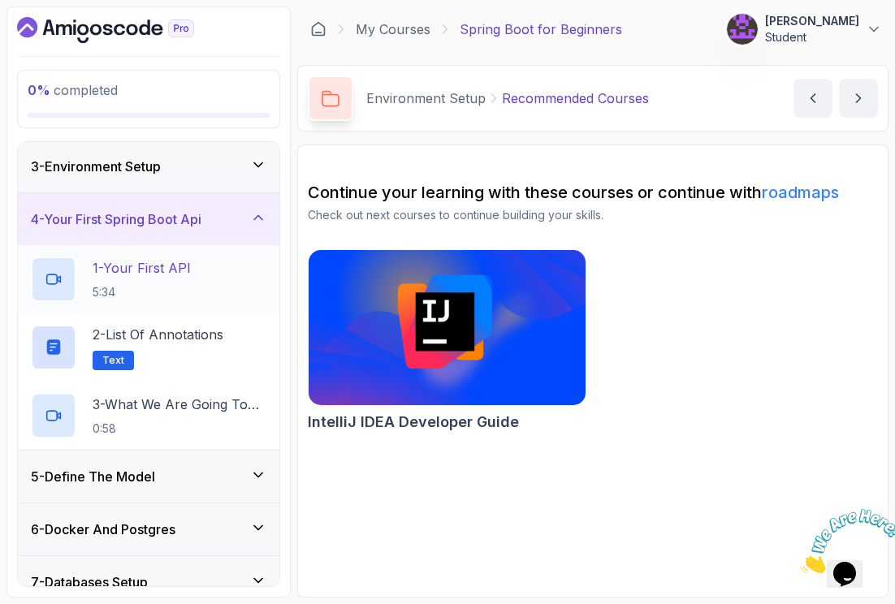
click at [155, 270] on p "1 - Your First API" at bounding box center [142, 267] width 98 height 19
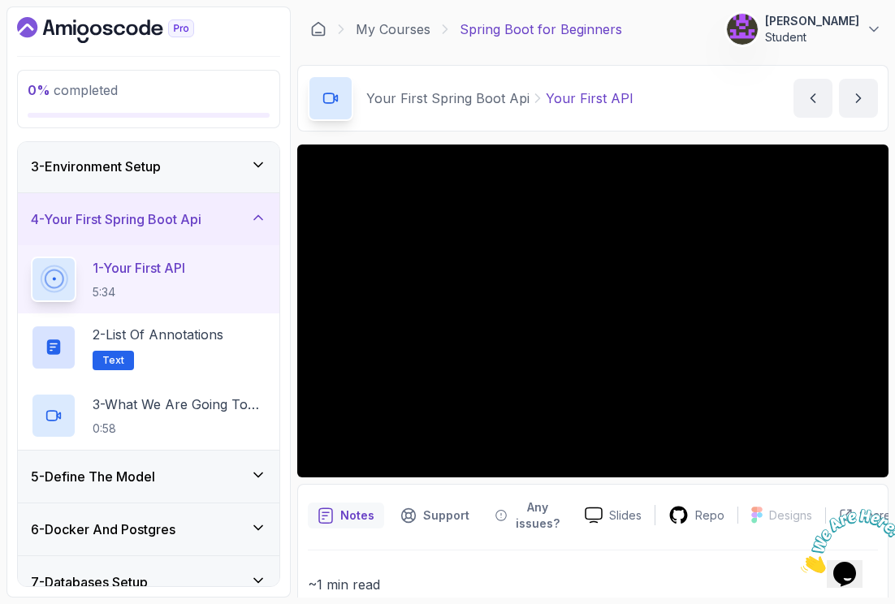
click at [183, 175] on div "3 - Environment Setup" at bounding box center [148, 166] width 235 height 19
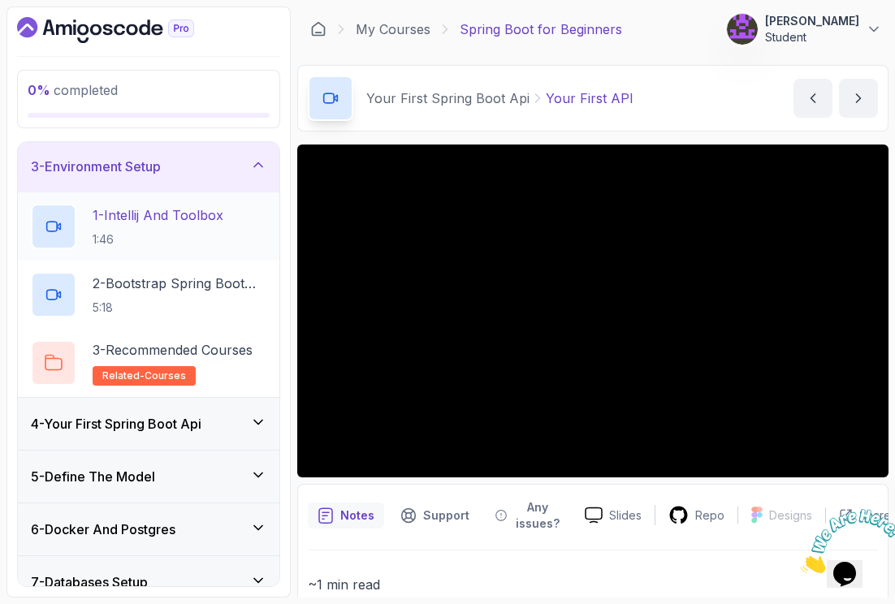
click at [147, 217] on p "1 - Intellij And Toolbox" at bounding box center [158, 214] width 131 height 19
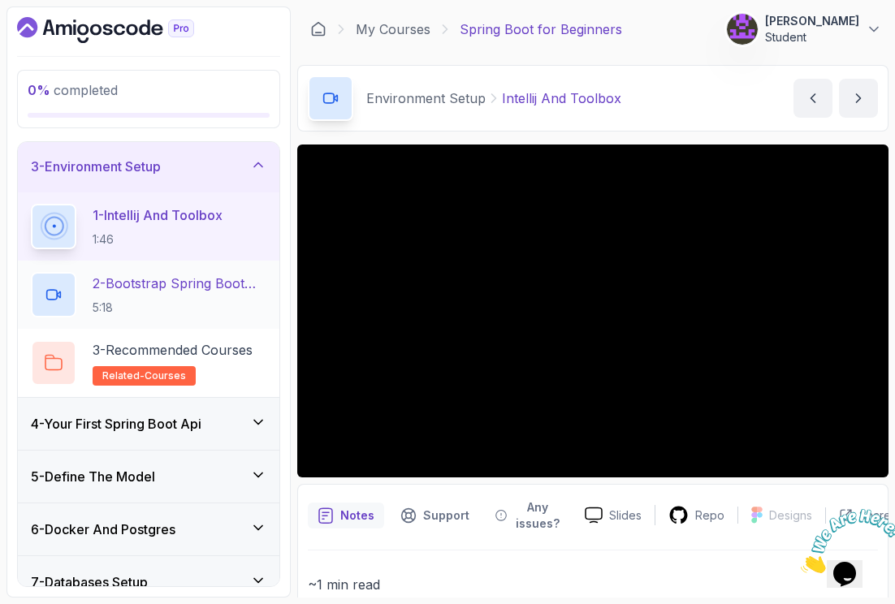
click at [149, 304] on p "5:18" at bounding box center [180, 308] width 174 height 16
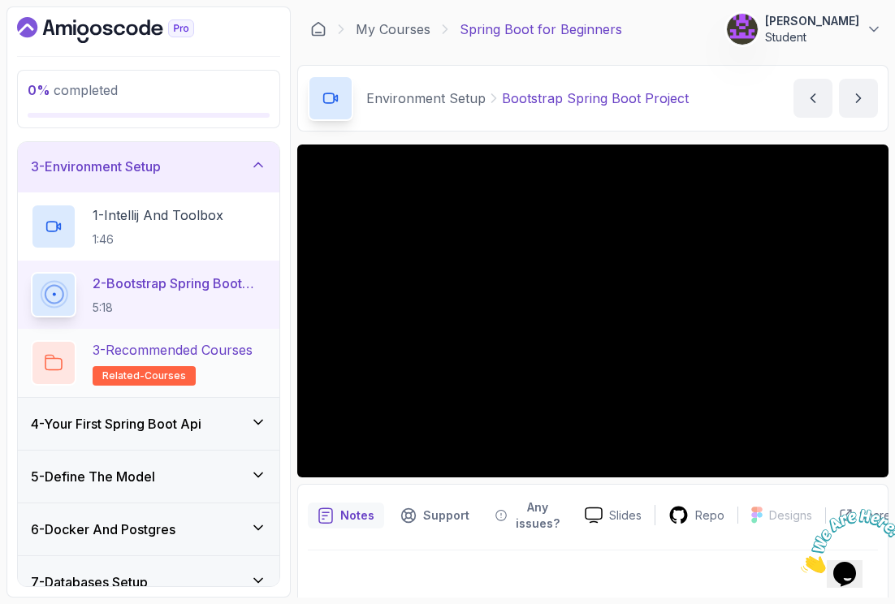
click at [201, 364] on h2 "3 - Recommended Courses related-courses" at bounding box center [173, 362] width 160 height 45
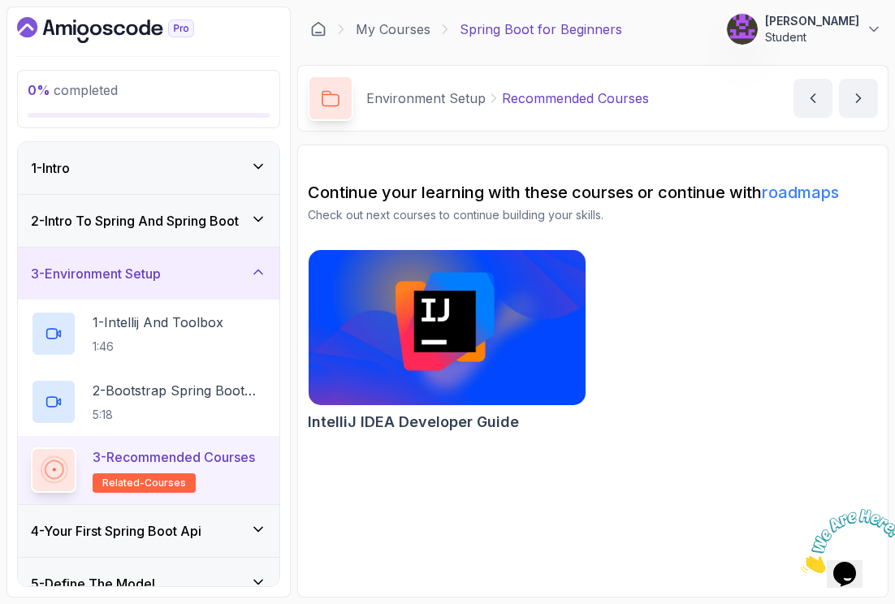
click at [501, 377] on img at bounding box center [446, 327] width 291 height 162
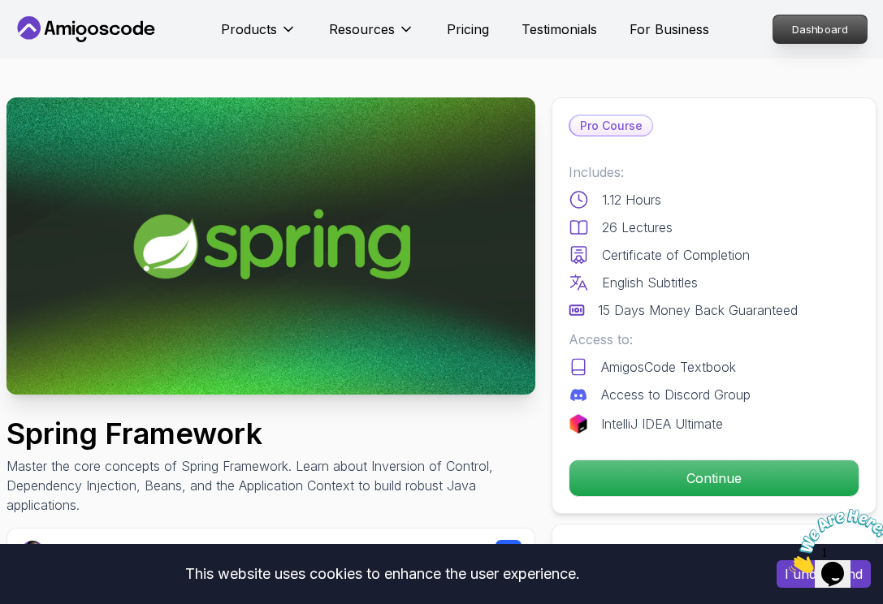
click at [809, 31] on p "Dashboard" at bounding box center [819, 29] width 93 height 28
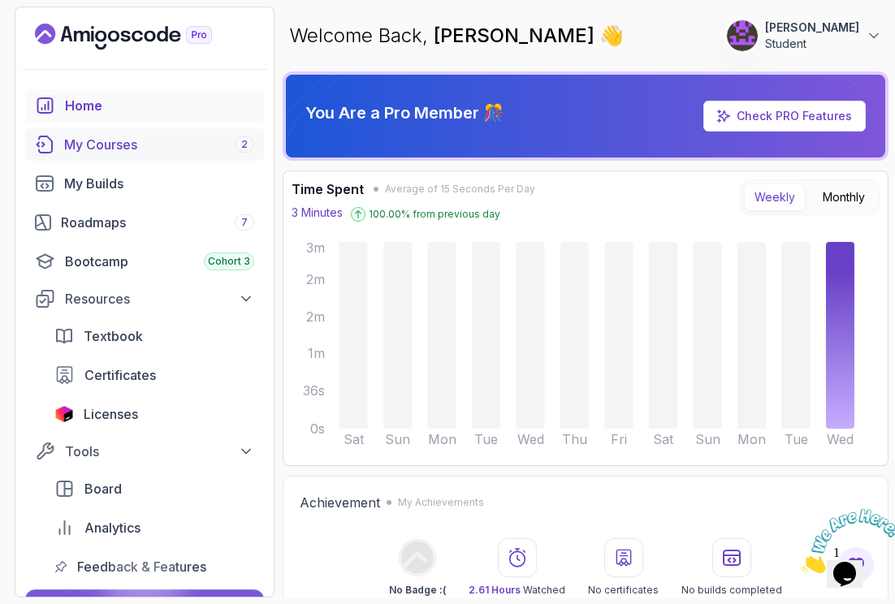
click at [107, 153] on div "My Courses 2" at bounding box center [159, 144] width 190 height 19
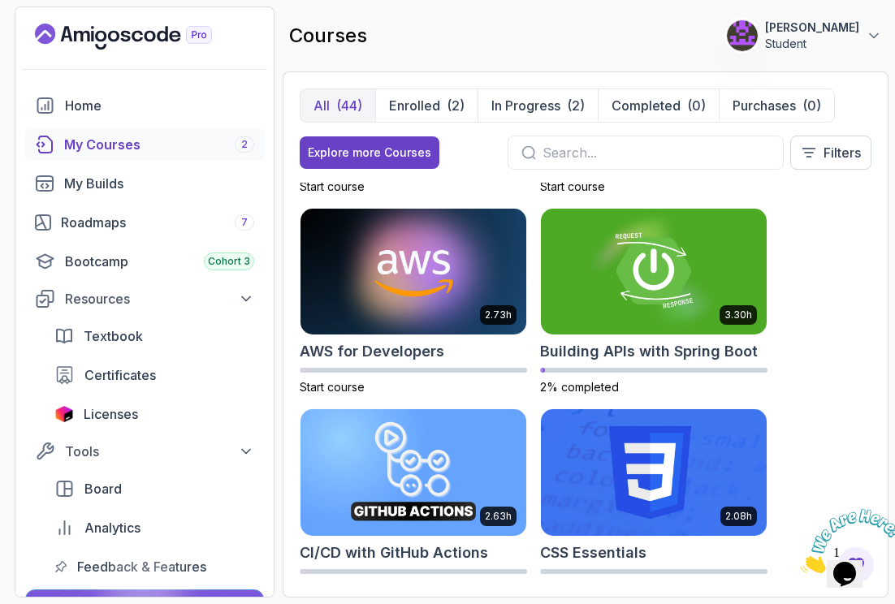
scroll to position [177, 0]
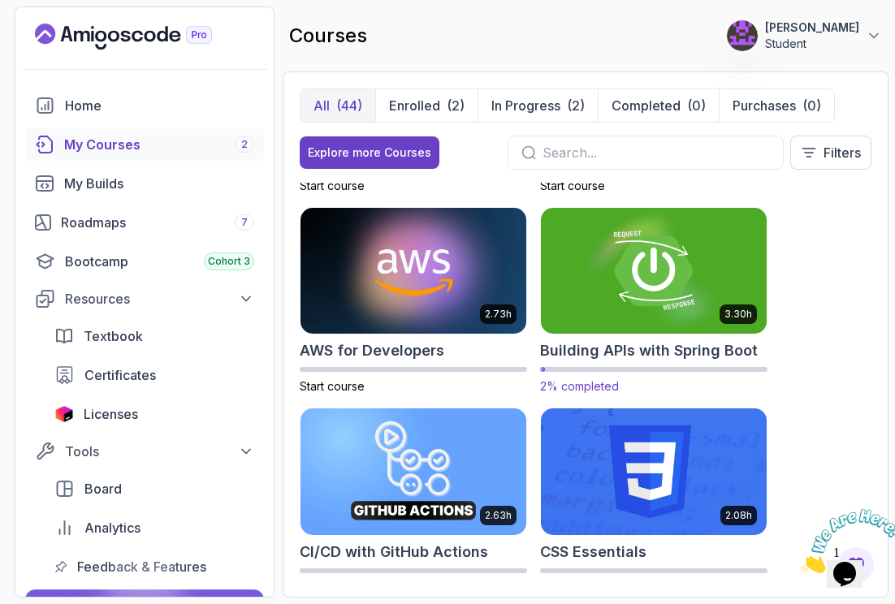
click at [650, 309] on img at bounding box center [653, 271] width 237 height 132
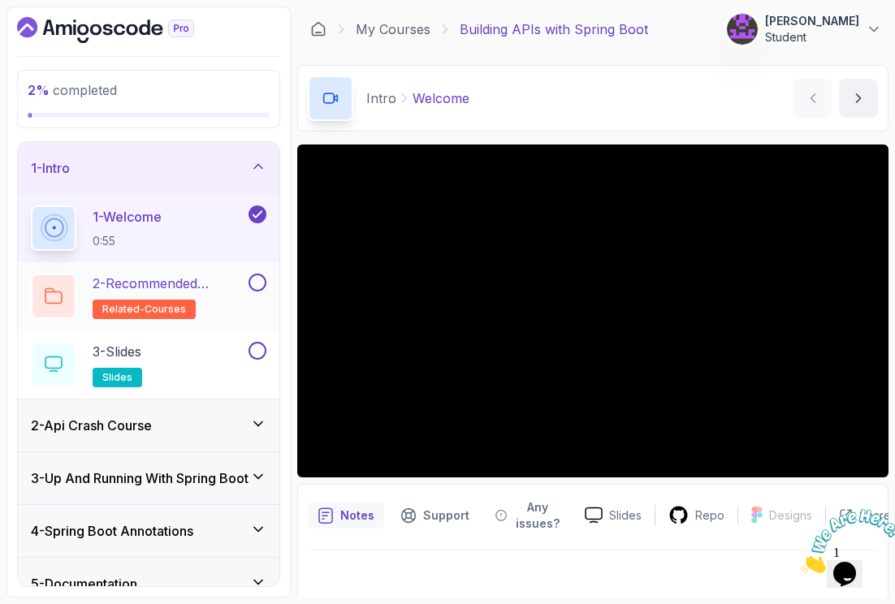
click at [162, 296] on h2 "2 - Recommended Courses related-courses" at bounding box center [169, 296] width 153 height 45
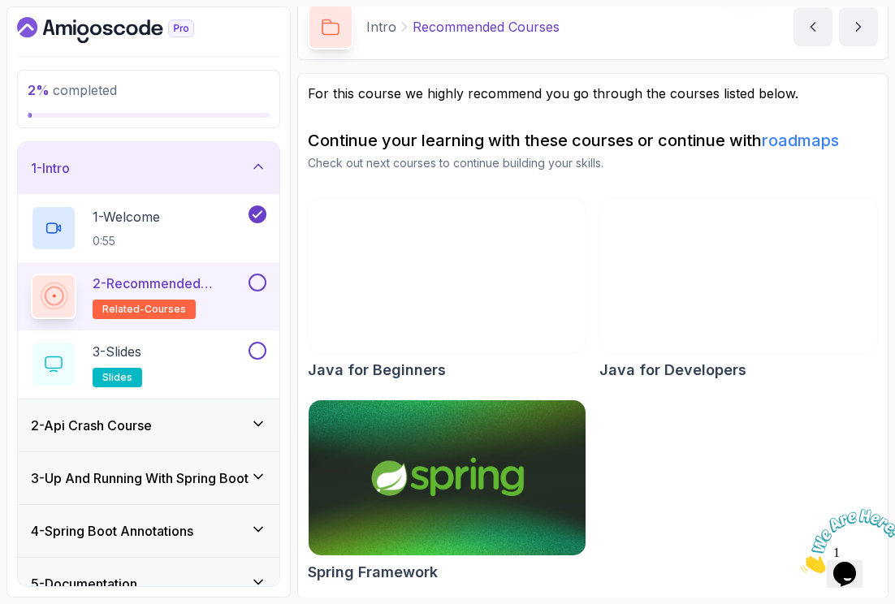
scroll to position [73, 0]
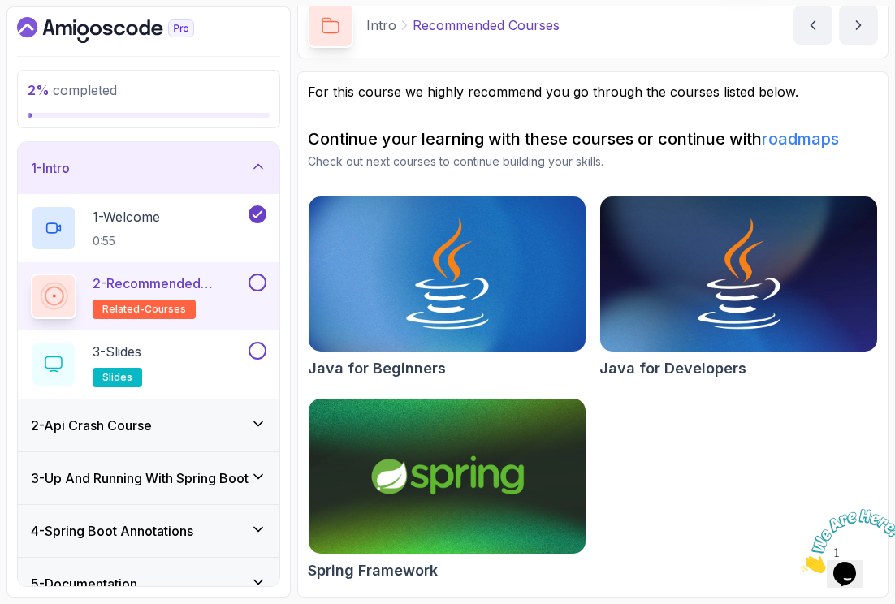
click at [520, 478] on img at bounding box center [446, 476] width 291 height 162
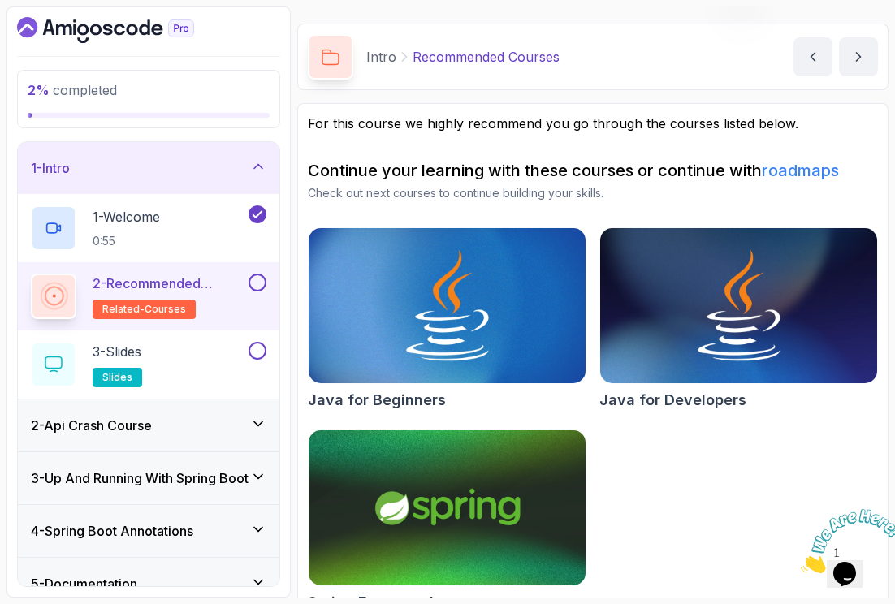
scroll to position [0, 0]
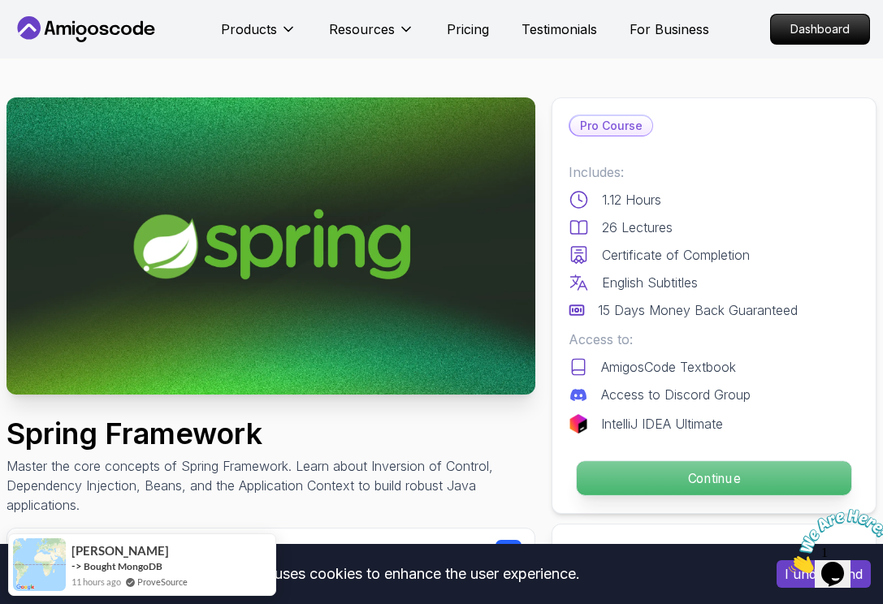
click at [669, 474] on p "Continue" at bounding box center [713, 478] width 274 height 34
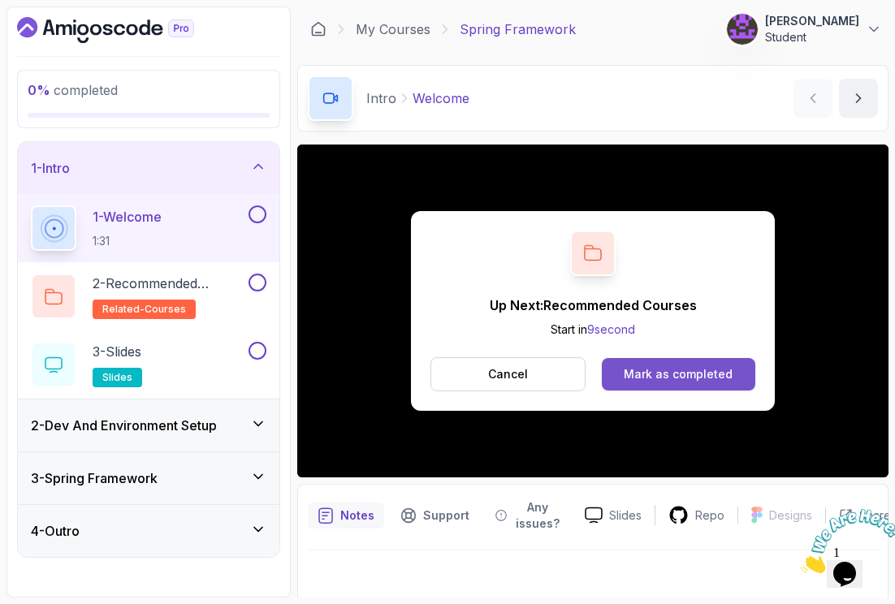
click at [675, 372] on div "Mark as completed" at bounding box center [678, 374] width 109 height 16
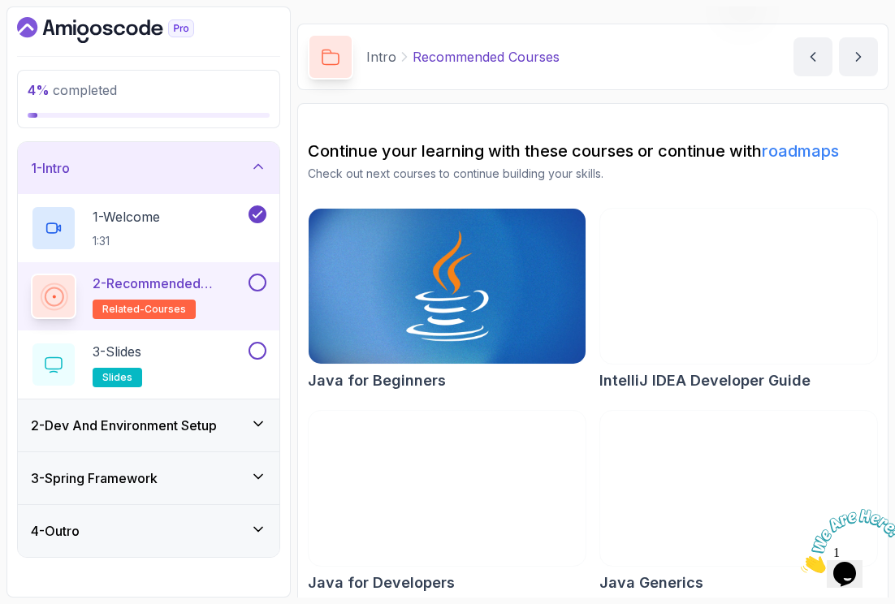
scroll to position [54, 0]
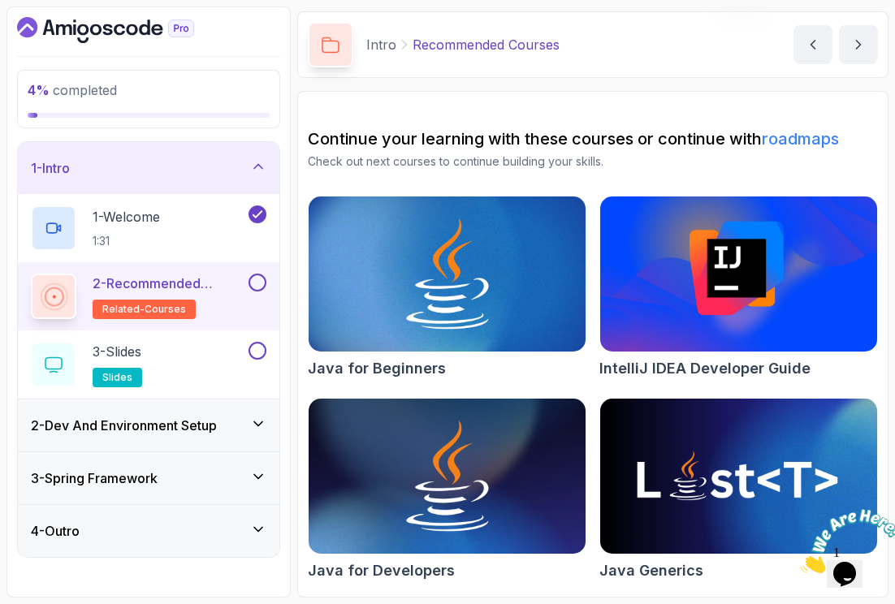
click at [124, 303] on span "related-courses" at bounding box center [144, 309] width 84 height 13
click at [806, 142] on link "roadmaps" at bounding box center [800, 138] width 77 height 19
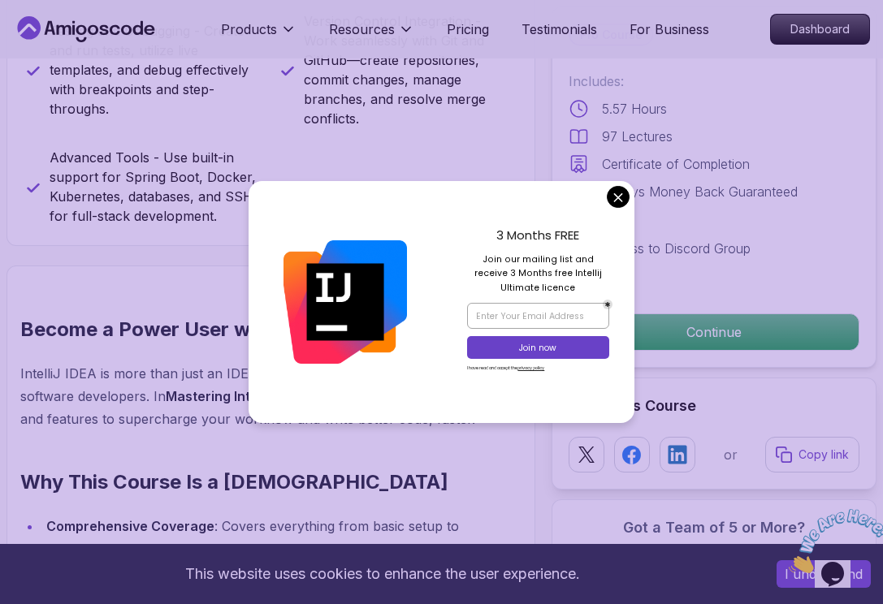
scroll to position [1113, 0]
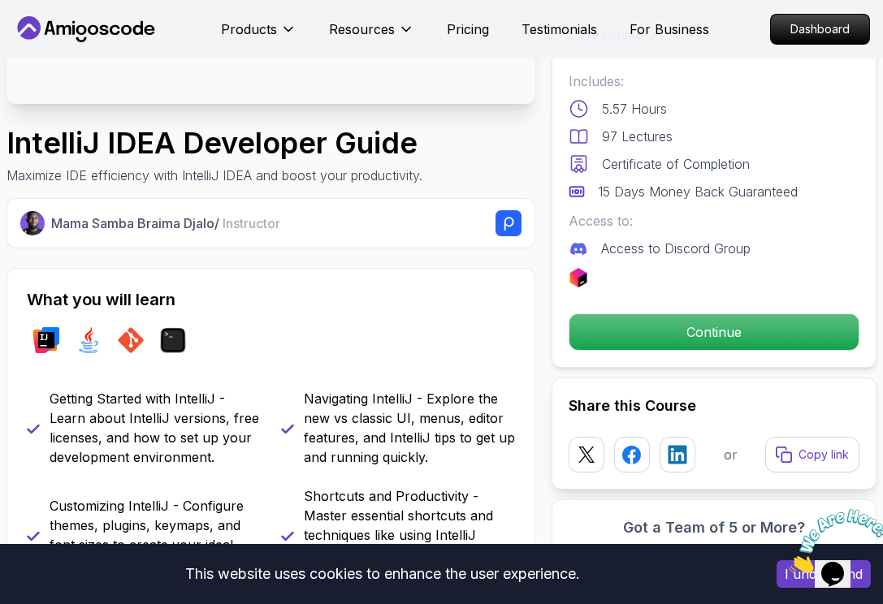
scroll to position [313, 0]
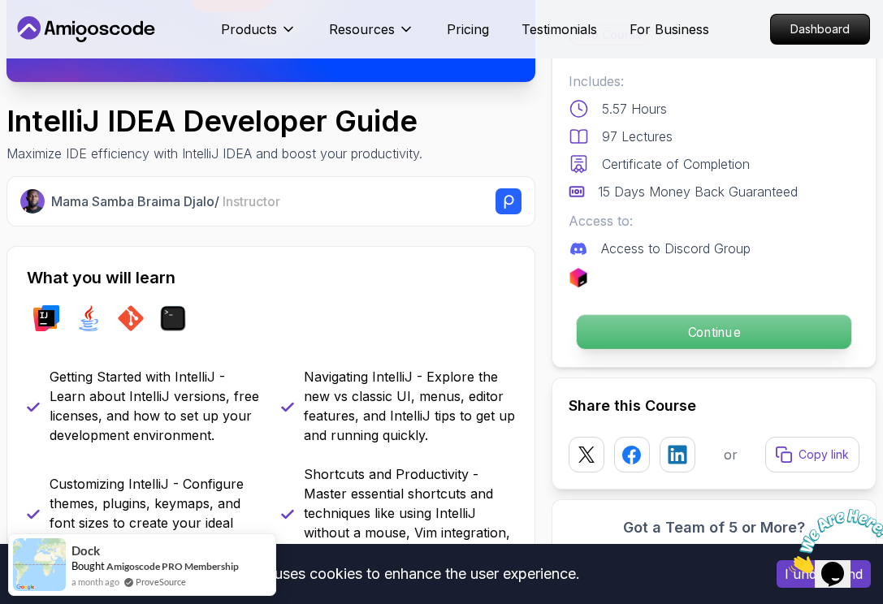
click at [779, 337] on p "Continue" at bounding box center [713, 332] width 274 height 34
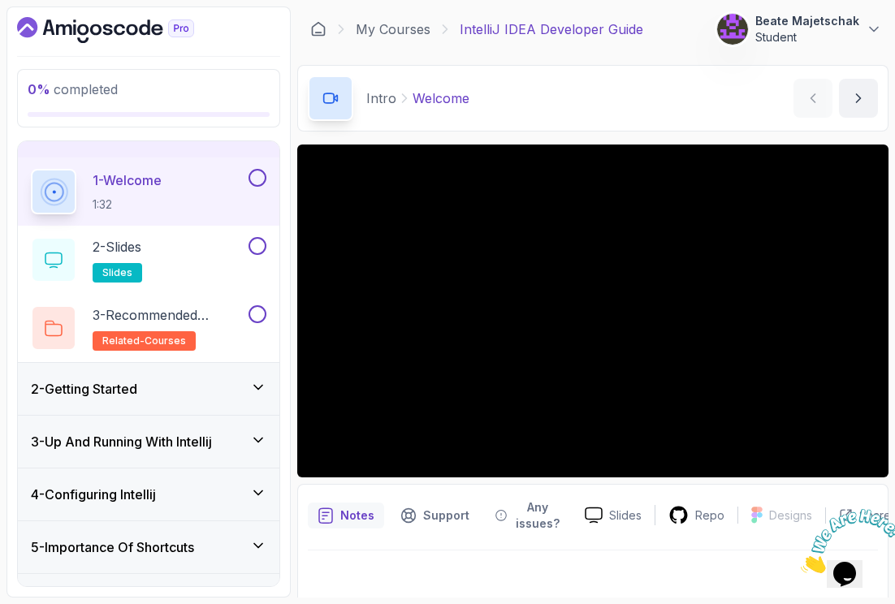
scroll to position [35, 0]
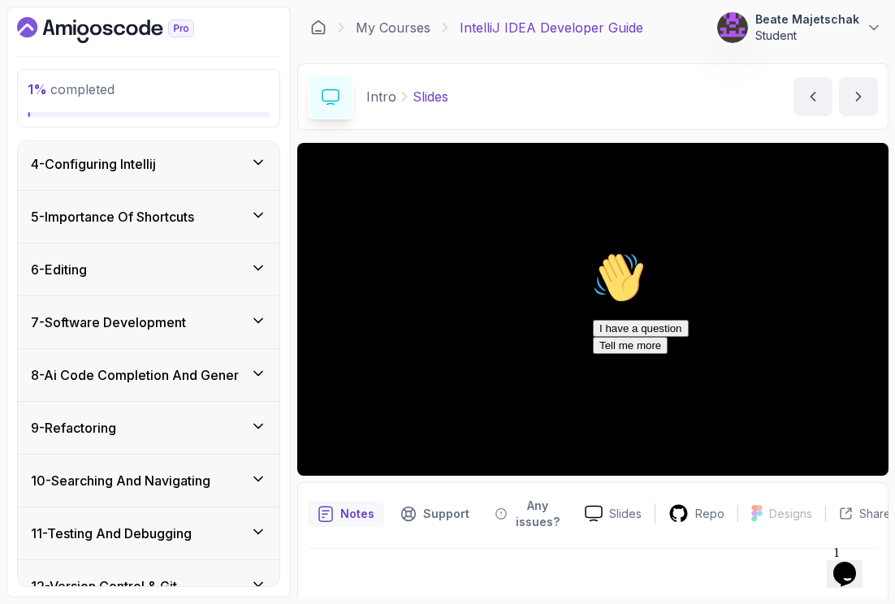
scroll to position [88, 0]
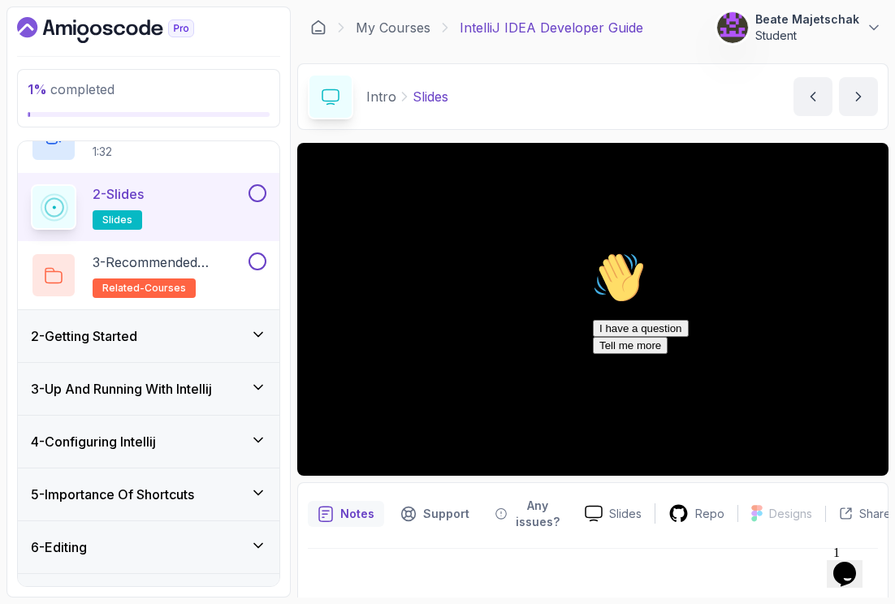
click at [168, 210] on div "2 - Slides slides" at bounding box center [138, 206] width 214 height 45
drag, startPoint x: 853, startPoint y: 374, endPoint x: 1440, endPoint y: 619, distance: 636.2
click at [593, 252] on icon "Chat attention grabber" at bounding box center [593, 252] width 0 height 0
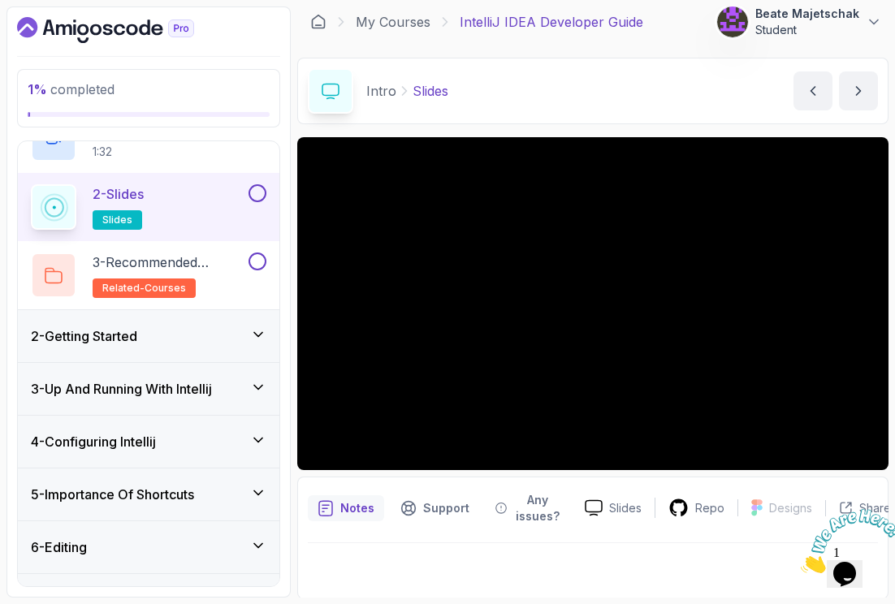
scroll to position [8, 0]
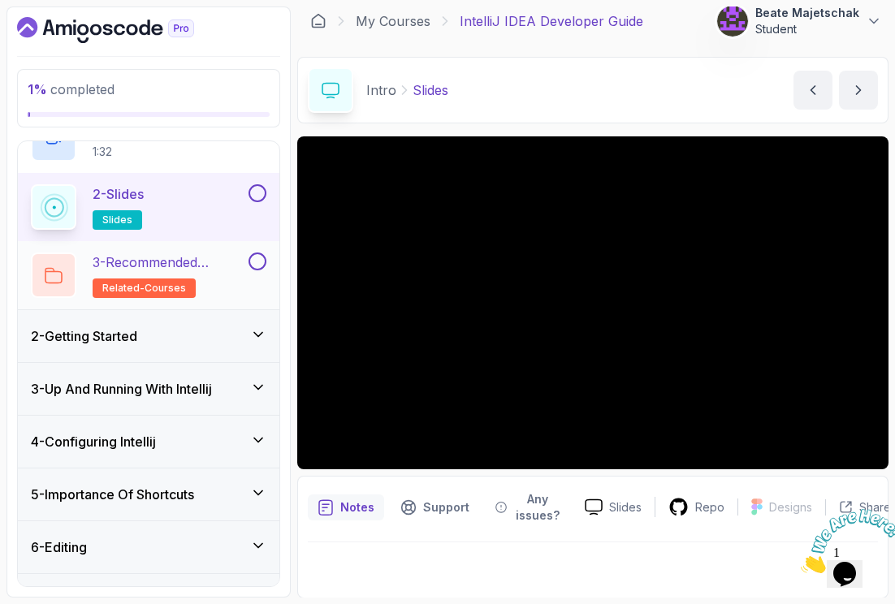
click at [253, 266] on button at bounding box center [257, 262] width 18 height 18
click at [264, 192] on button at bounding box center [257, 193] width 18 height 18
click at [151, 287] on span "related-courses" at bounding box center [144, 288] width 84 height 13
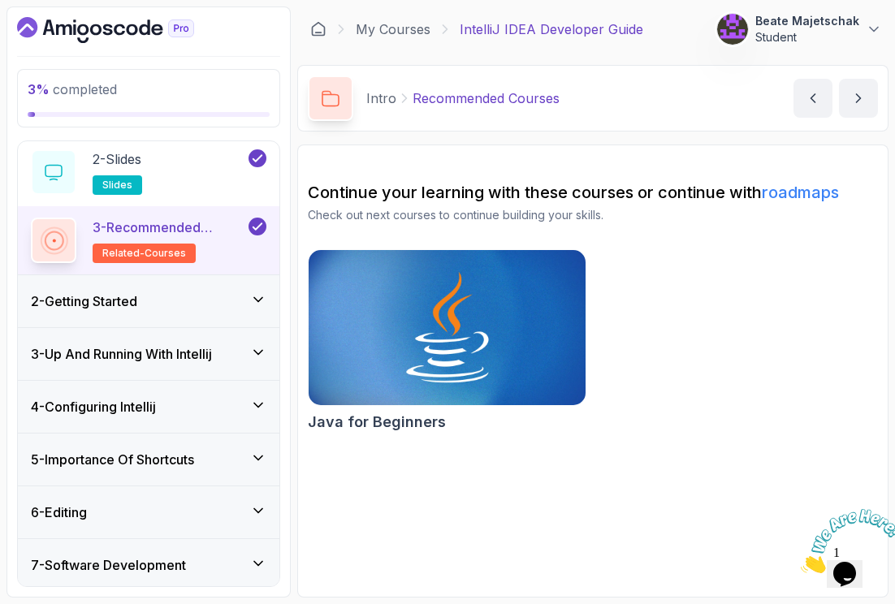
click at [120, 302] on h3 "2 - Getting Started" at bounding box center [84, 300] width 106 height 19
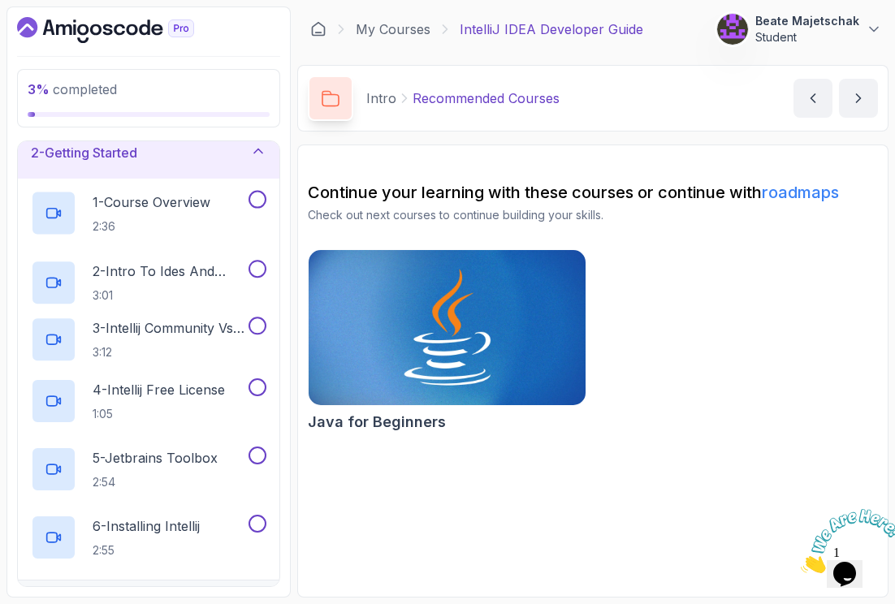
scroll to position [62, 0]
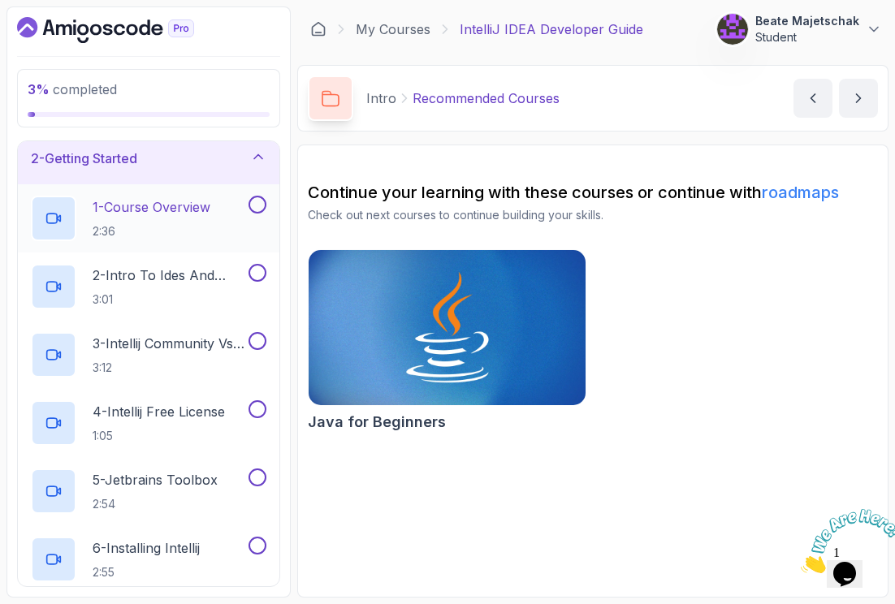
click at [177, 219] on h2 "1 - Course Overview 2:36" at bounding box center [152, 218] width 118 height 42
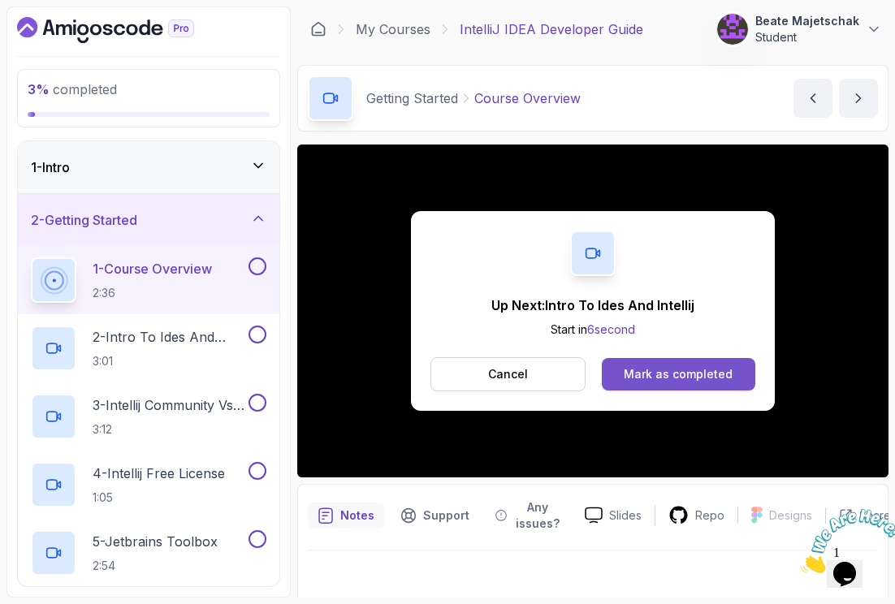
click at [673, 379] on div "Mark as completed" at bounding box center [678, 374] width 109 height 16
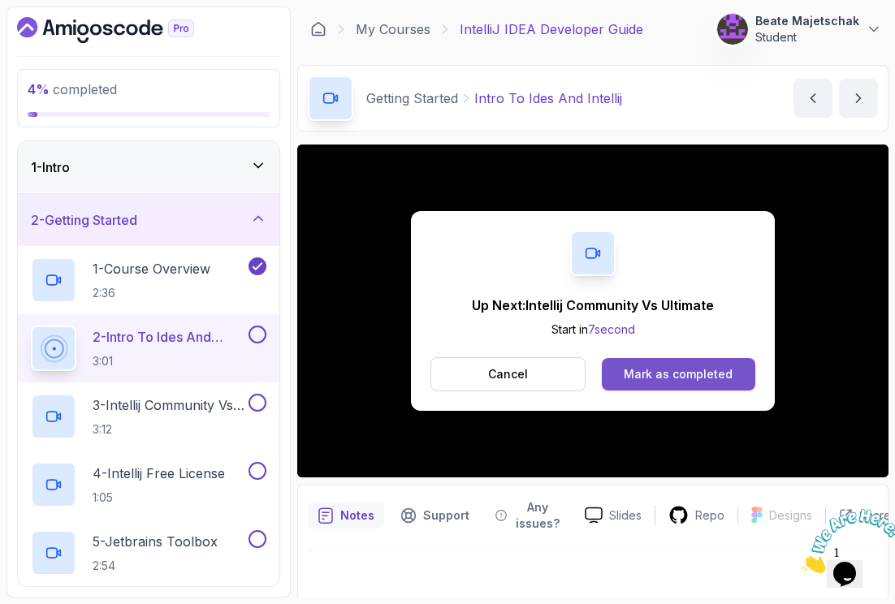
click at [690, 373] on div "Mark as completed" at bounding box center [678, 374] width 109 height 16
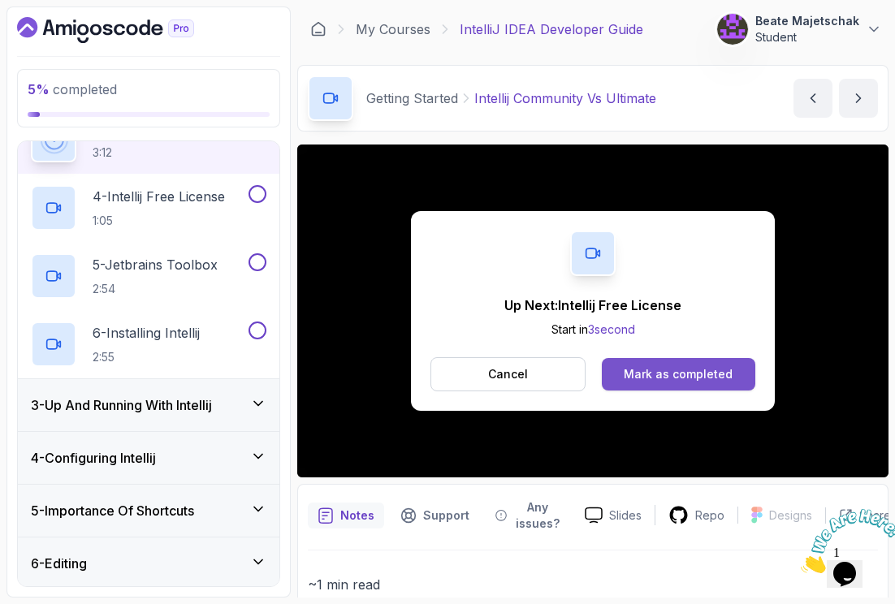
click at [706, 379] on div "Mark as completed" at bounding box center [678, 374] width 109 height 16
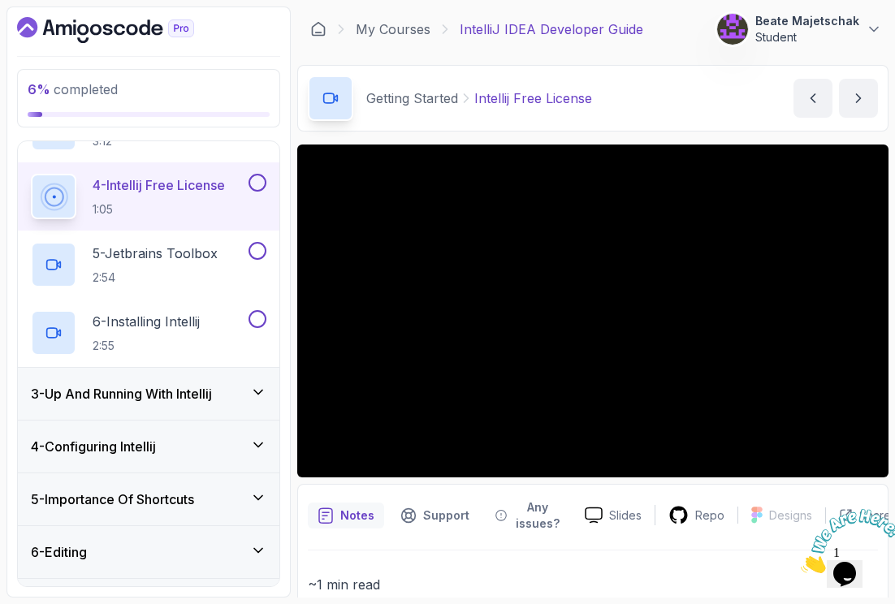
click at [200, 391] on h3 "3 - Up And Running With Intellij" at bounding box center [121, 393] width 181 height 19
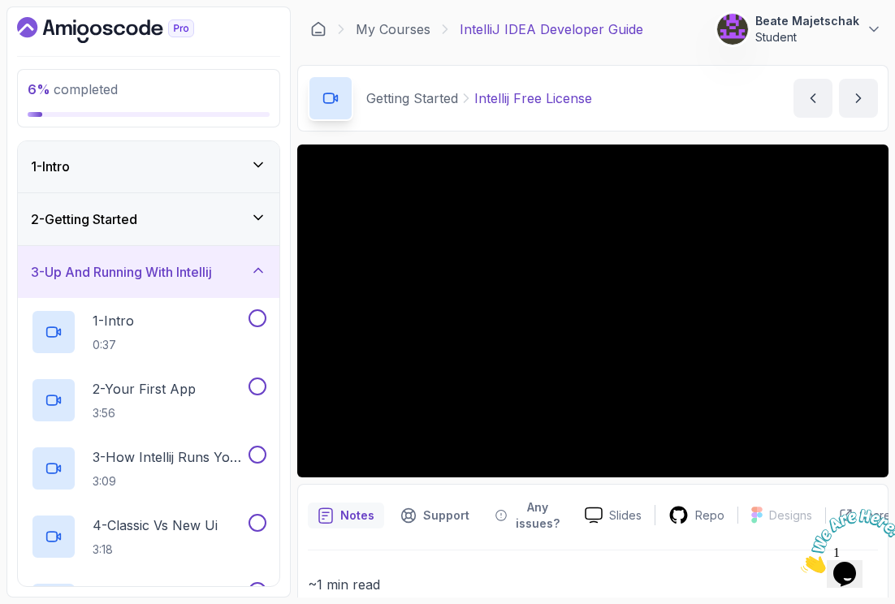
scroll to position [0, 0]
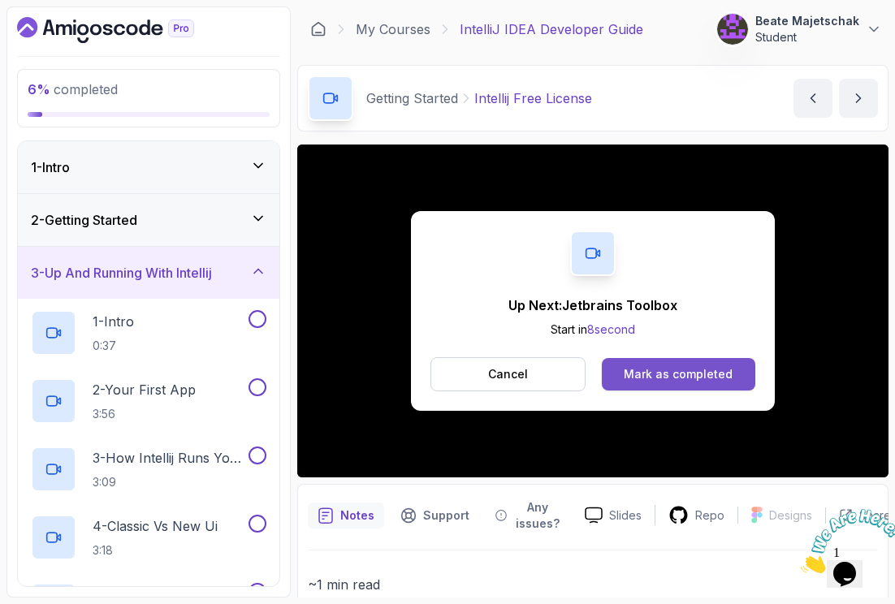
click at [699, 373] on div "Mark as completed" at bounding box center [678, 374] width 109 height 16
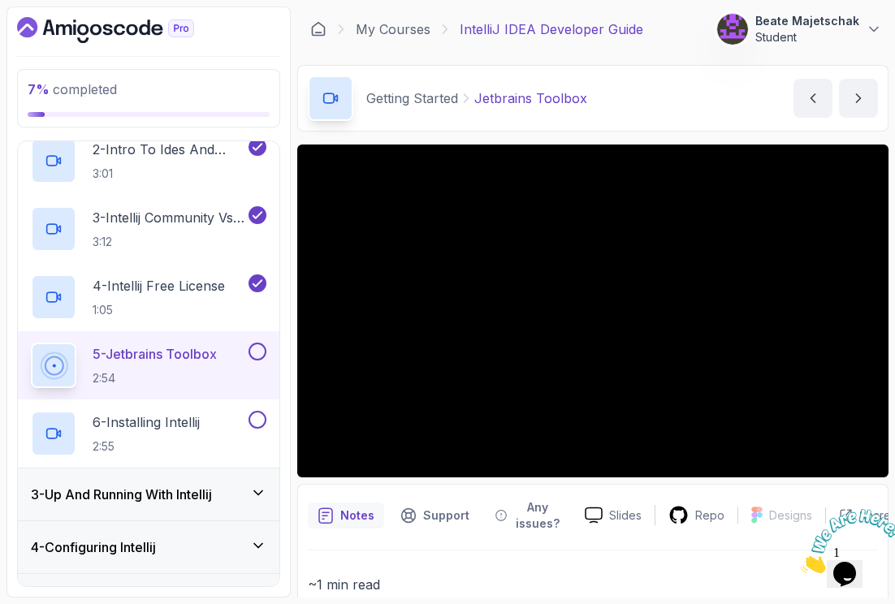
scroll to position [189, 0]
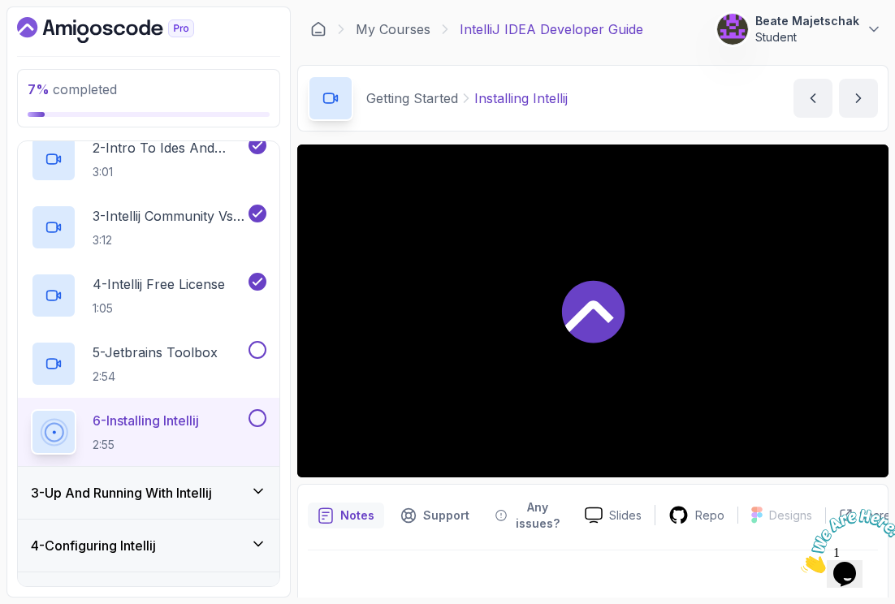
click at [666, 374] on div at bounding box center [592, 311] width 591 height 333
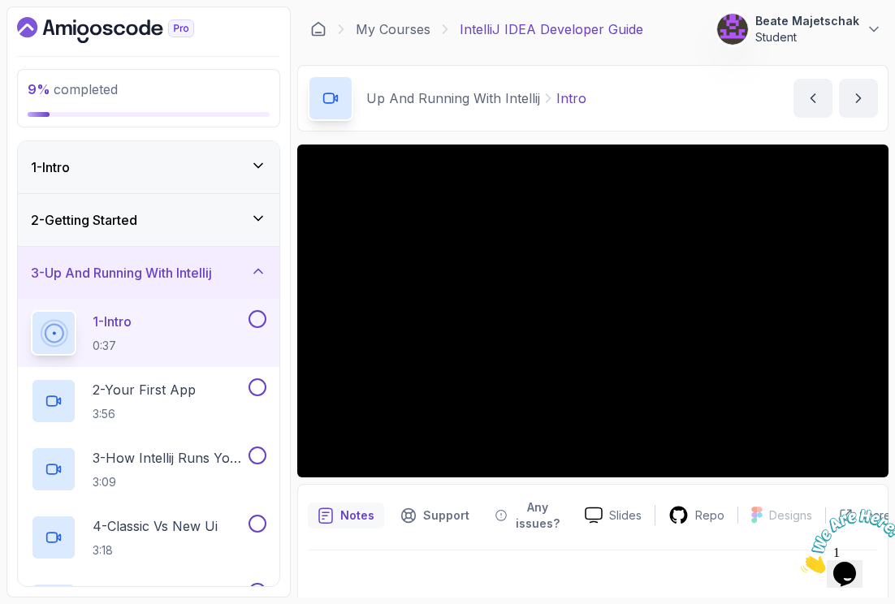
scroll to position [3, 0]
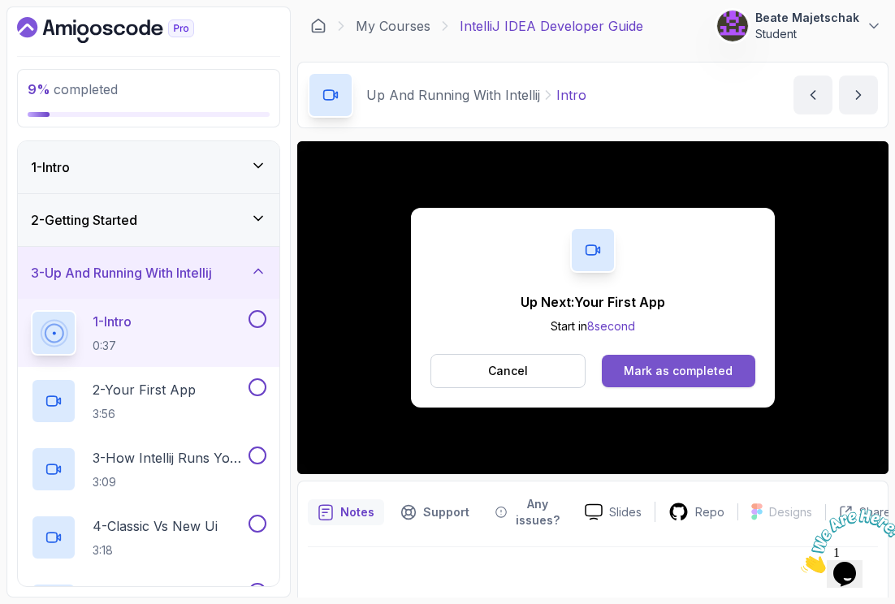
click at [667, 373] on div "Mark as completed" at bounding box center [678, 371] width 109 height 16
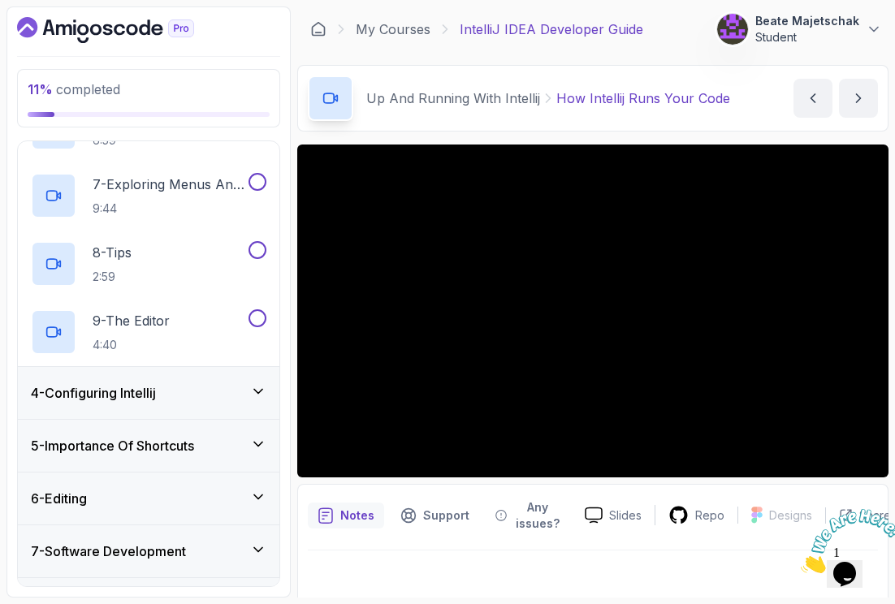
scroll to position [562, 0]
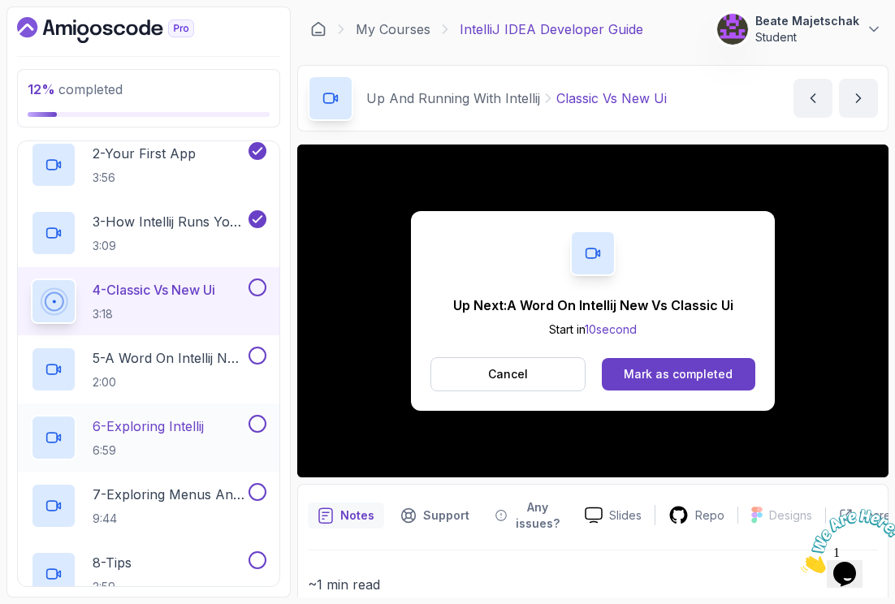
scroll to position [248, 0]
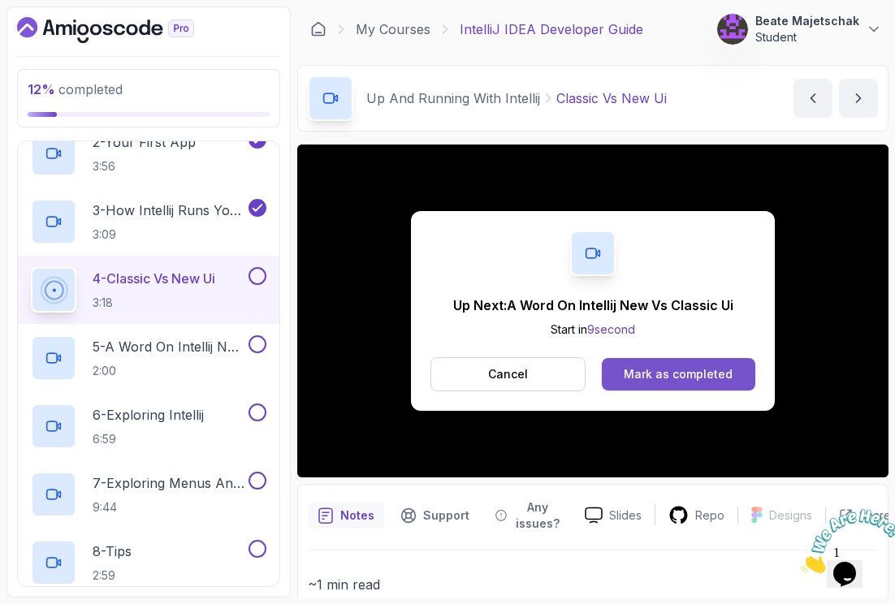
click at [661, 376] on div "Mark as completed" at bounding box center [678, 374] width 109 height 16
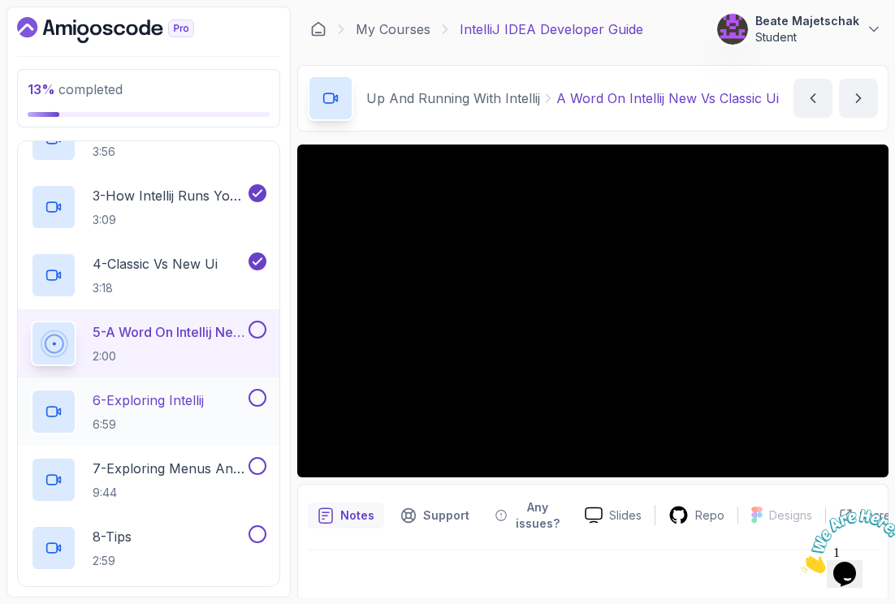
scroll to position [304, 0]
